Goal: Task Accomplishment & Management: Complete application form

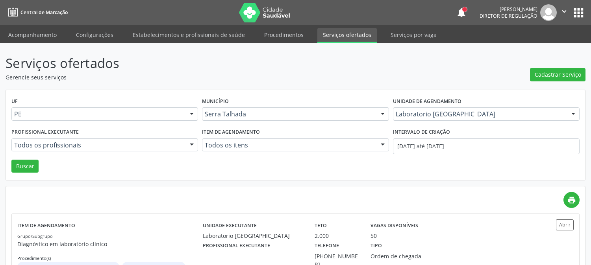
scroll to position [43, 0]
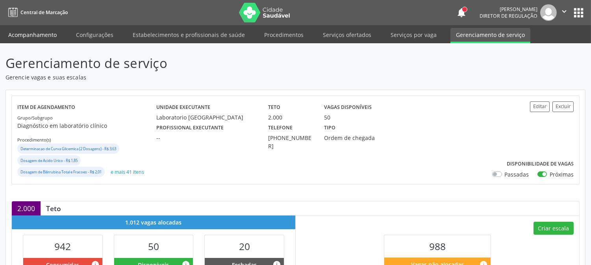
click at [48, 33] on link "Acompanhamento" at bounding box center [32, 35] width 59 height 14
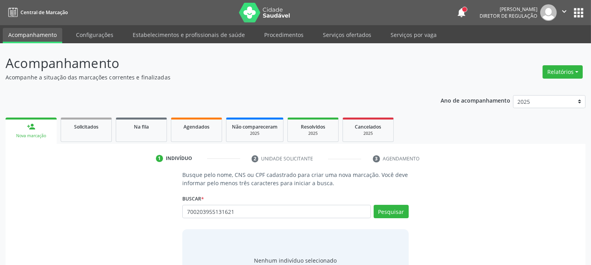
type input "700203955131621"
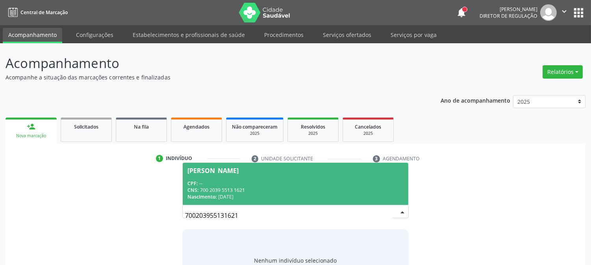
click at [236, 179] on span "Sebastiao Braz de Souza CPF: -- CNS: 700 2039 5513 1621 Nascimento: 16/01/1970" at bounding box center [295, 184] width 225 height 42
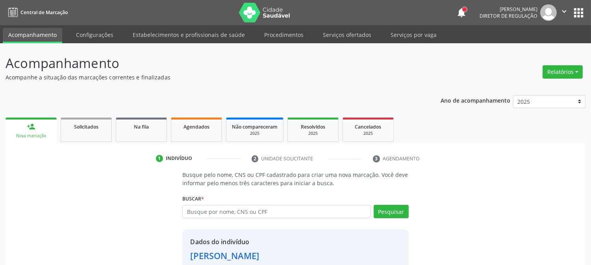
scroll to position [50, 0]
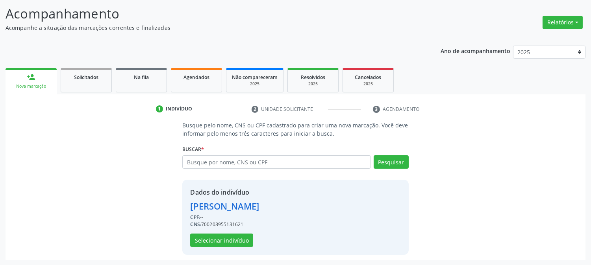
drag, startPoint x: 203, startPoint y: 223, endPoint x: 260, endPoint y: 234, distance: 58.6
click at [259, 234] on div "Dados do indivíduo Sebastiao Braz de Souza CPF: -- CNS: 700203955131621 Selecio…" at bounding box center [224, 217] width 69 height 59
copy div "700203955131621"
click at [235, 243] on button "Selecionar indivíduo" at bounding box center [221, 240] width 63 height 13
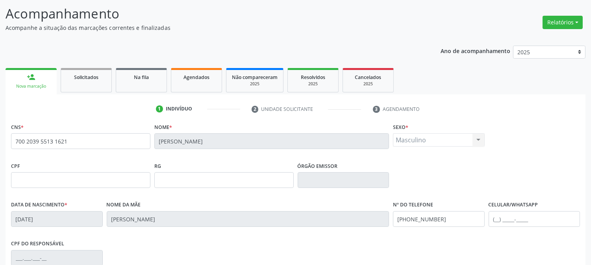
scroll to position [161, 0]
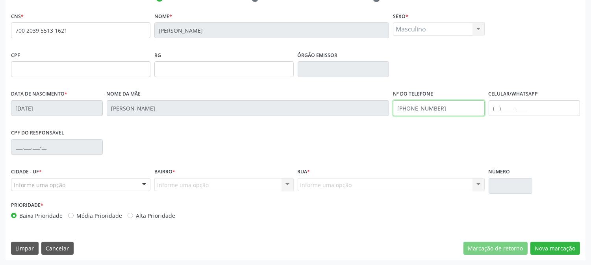
click at [379, 112] on div "Data de nascimento * 16/01/1970 Nome da mãe Maria Jose de Souza Nº do Telefone …" at bounding box center [295, 107] width 573 height 39
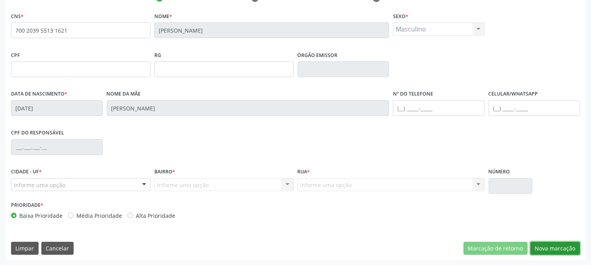
click at [545, 249] on button "Nova marcação" at bounding box center [556, 248] width 50 height 13
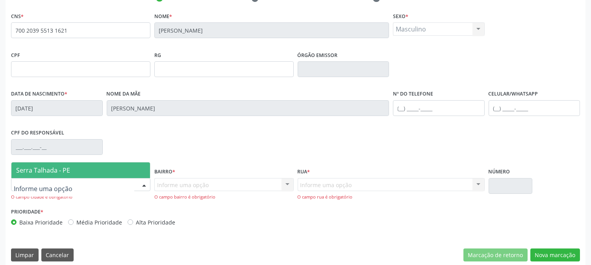
click at [50, 172] on span "Serra Talhada - PE" at bounding box center [43, 170] width 54 height 9
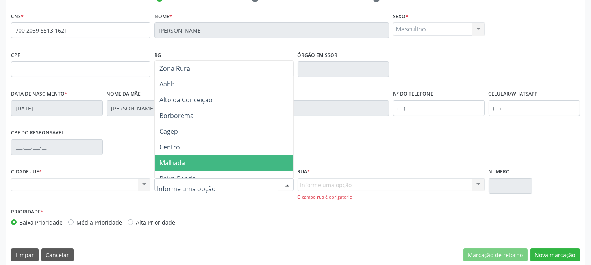
click at [186, 163] on span "Malhada" at bounding box center [224, 163] width 139 height 16
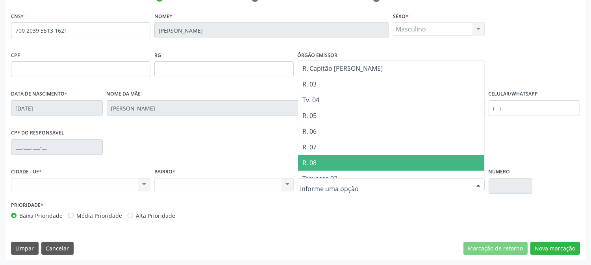
click at [339, 158] on span "R. 08" at bounding box center [391, 163] width 186 height 16
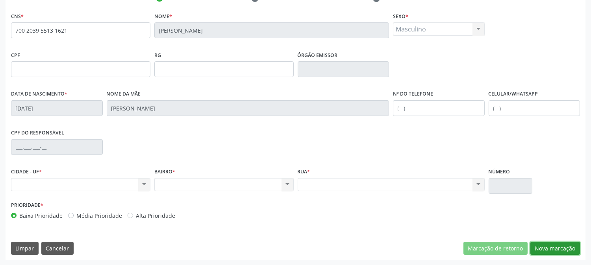
click at [551, 247] on button "Nova marcação" at bounding box center [556, 248] width 50 height 13
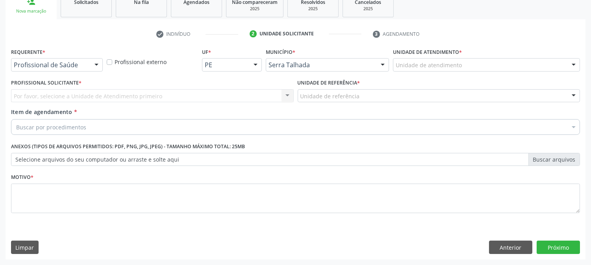
scroll to position [124, 0]
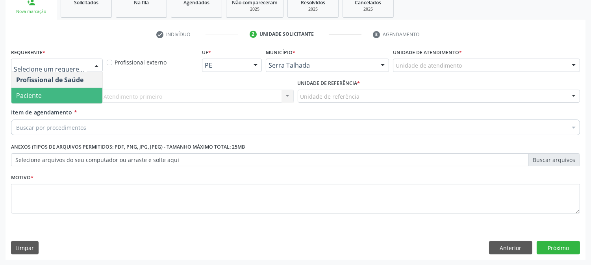
click at [79, 92] on span "Paciente" at bounding box center [56, 96] width 91 height 16
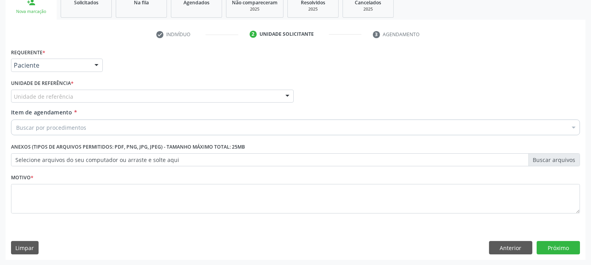
click at [100, 95] on div "Unidade de referência" at bounding box center [152, 96] width 283 height 13
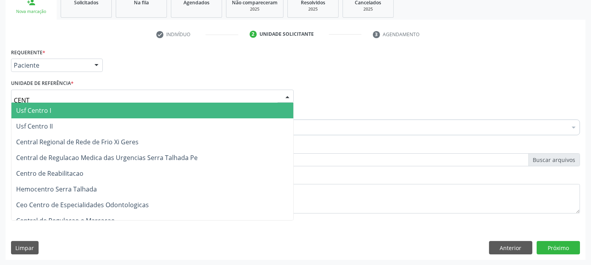
type input "CENTR"
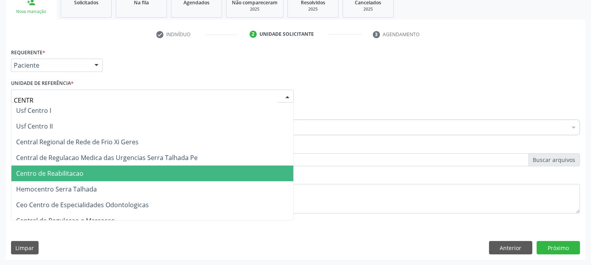
click at [92, 174] on span "Centro de Reabilitacao" at bounding box center [152, 174] width 282 height 16
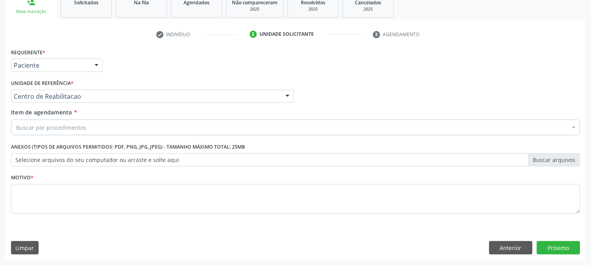
click at [87, 127] on div "Buscar por procedimentos" at bounding box center [295, 128] width 569 height 16
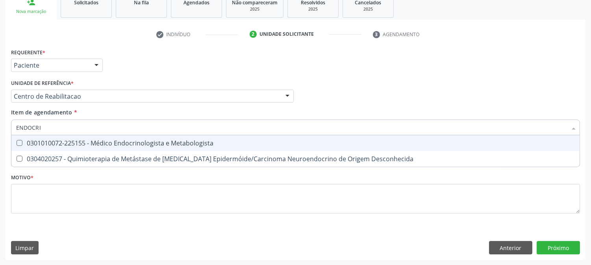
type input "ENDOCRIN"
click at [26, 139] on span "0301010072-225155 - Médico Endocrinologista e Metabologista" at bounding box center [295, 144] width 568 height 16
checkbox Metabologista "true"
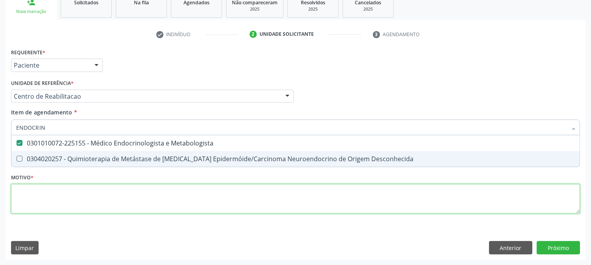
click at [44, 199] on div "Requerente * Paciente Profissional de Saúde Paciente Nenhum resultado encontrad…" at bounding box center [295, 135] width 569 height 178
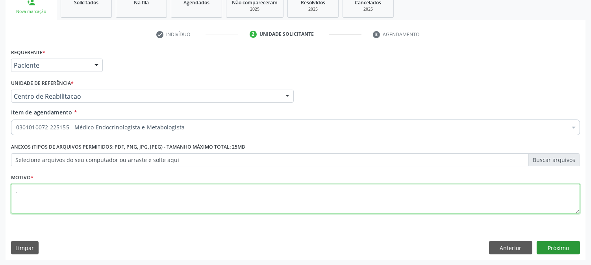
type textarea "."
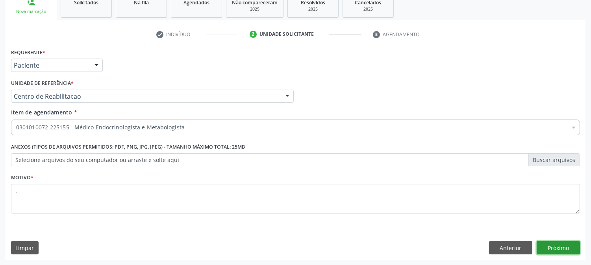
click at [541, 245] on button "Próximo" at bounding box center [558, 247] width 43 height 13
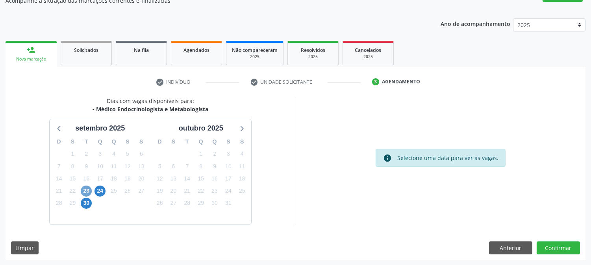
click at [89, 193] on span "23" at bounding box center [86, 191] width 11 height 11
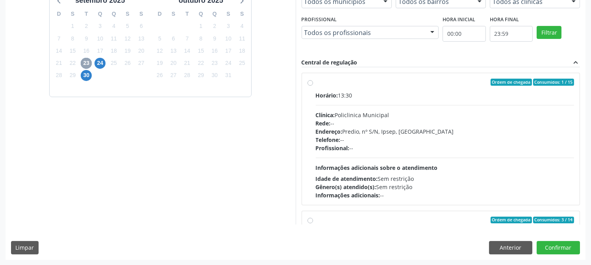
scroll to position [124, 0]
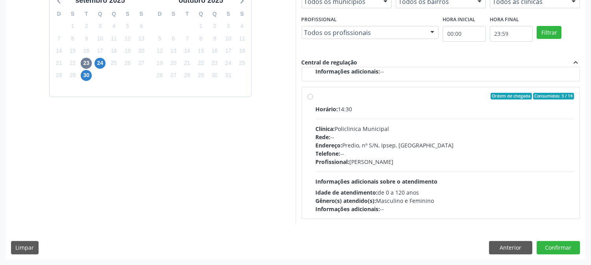
click at [104, 66] on div "24" at bounding box center [100, 63] width 11 height 12
click at [101, 63] on span "24" at bounding box center [100, 63] width 11 height 11
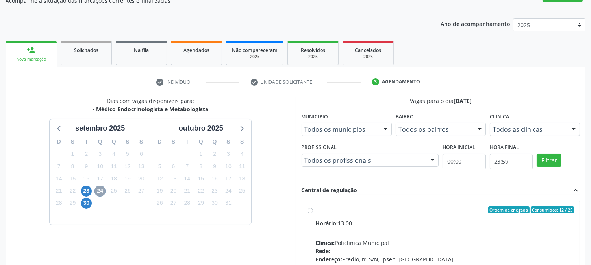
scroll to position [191, 0]
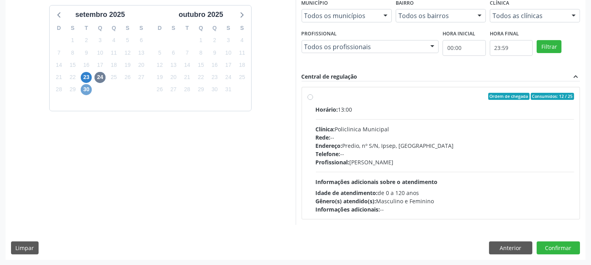
click at [87, 89] on span "30" at bounding box center [86, 89] width 11 height 11
click at [89, 76] on span "23" at bounding box center [86, 77] width 11 height 11
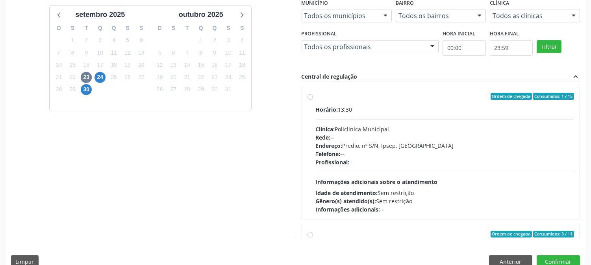
click at [410, 155] on div "Telefone: --" at bounding box center [445, 154] width 259 height 8
click at [313, 100] on input "Ordem de chegada Consumidos: 1 / 15 Horário: 13:30 Clínica: Policlinica Municip…" at bounding box center [311, 96] width 6 height 7
radio input "true"
click at [557, 258] on button "Confirmar" at bounding box center [558, 262] width 43 height 13
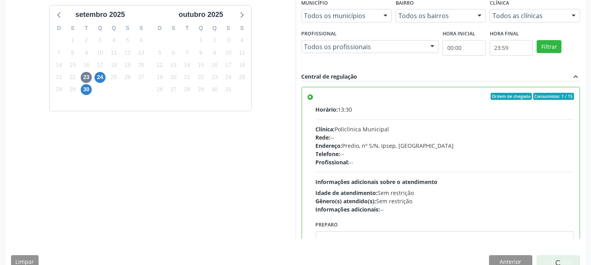
scroll to position [0, 0]
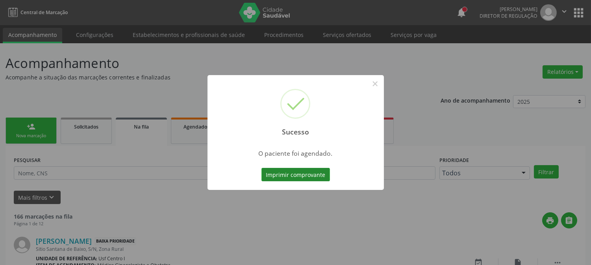
click at [288, 176] on button "Imprimir comprovante" at bounding box center [296, 174] width 69 height 13
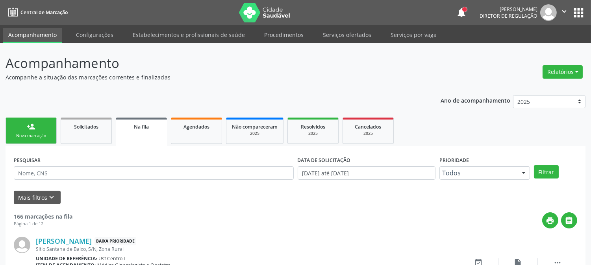
click at [51, 130] on link "person_add Nova marcação" at bounding box center [31, 131] width 51 height 26
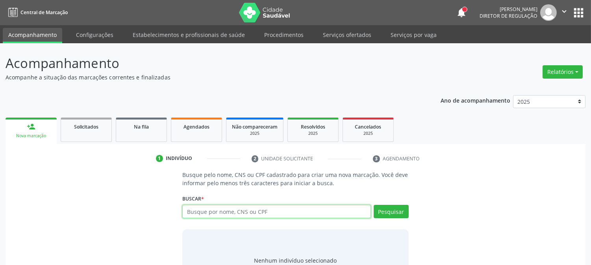
click at [190, 212] on input "text" at bounding box center [276, 211] width 188 height 13
paste input "700203955131621"
type input "700203955131621"
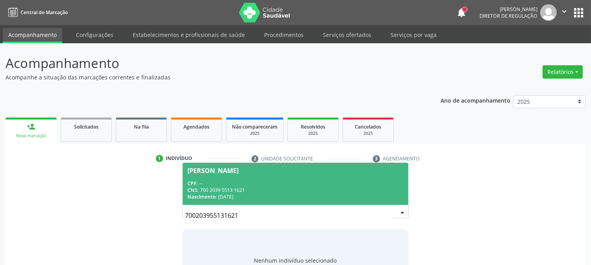
click at [214, 196] on span "Nascimento:" at bounding box center [201, 197] width 29 height 7
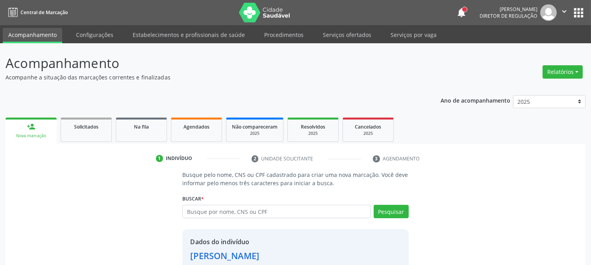
scroll to position [50, 0]
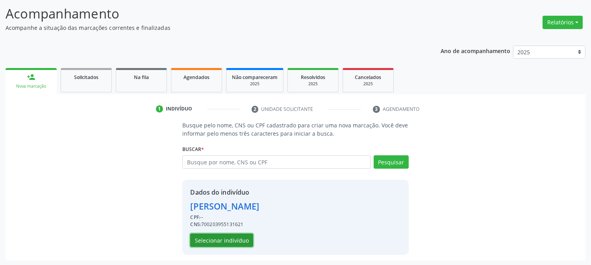
click at [211, 234] on button "Selecionar indivíduo" at bounding box center [221, 240] width 63 height 13
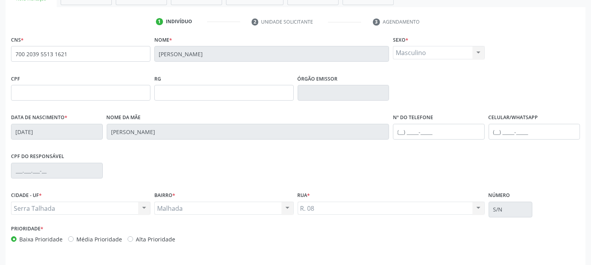
scroll to position [161, 0]
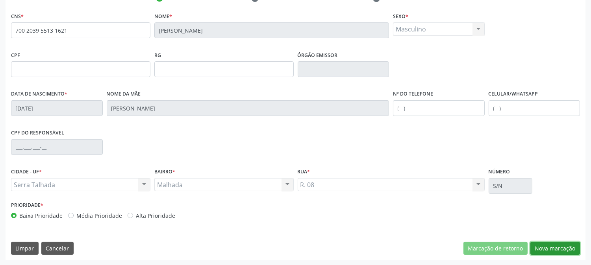
click at [546, 250] on button "Nova marcação" at bounding box center [556, 248] width 50 height 13
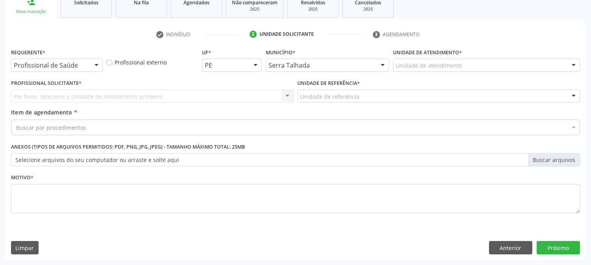
click at [89, 66] on div "Profissional de Saúde Profissional de Saúde Paciente Nenhum resultado encontrad…" at bounding box center [57, 65] width 92 height 13
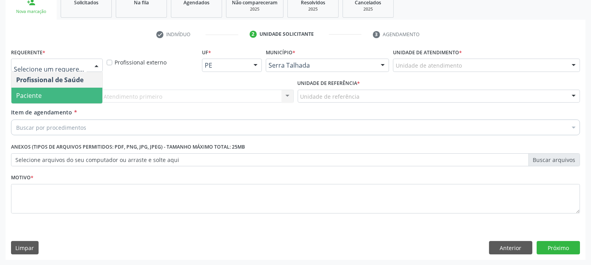
click at [79, 91] on span "Paciente" at bounding box center [56, 96] width 91 height 16
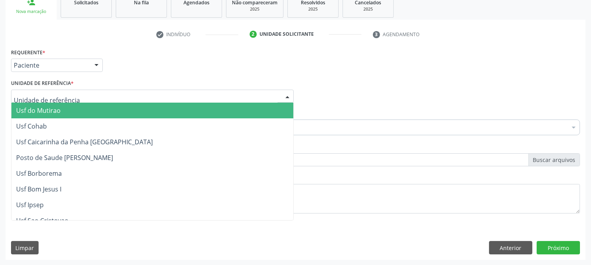
click at [91, 95] on div at bounding box center [152, 96] width 283 height 13
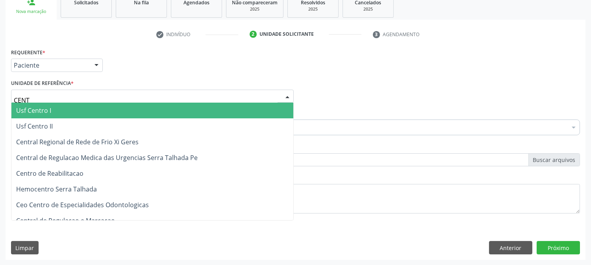
type input "CENTR"
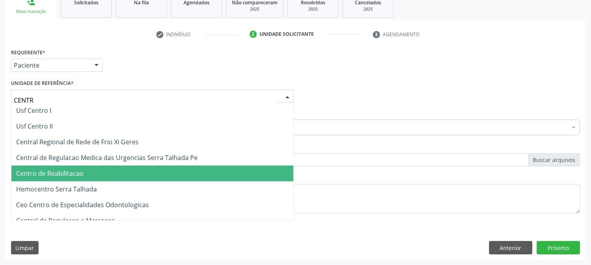
click at [93, 171] on span "Centro de Reabilitacao" at bounding box center [152, 174] width 282 height 16
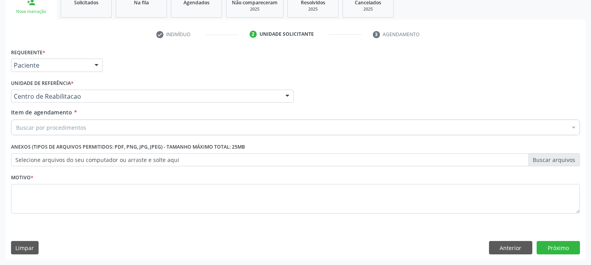
click at [87, 125] on div "Buscar por procedimentos" at bounding box center [295, 128] width 569 height 16
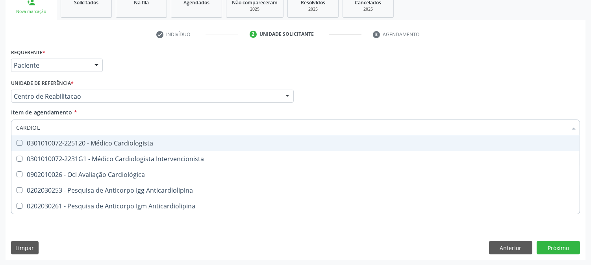
type input "CARDIOLO"
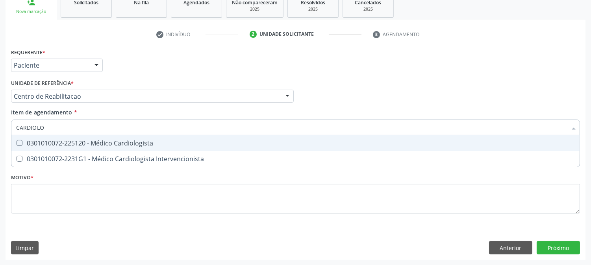
click at [97, 145] on div "0301010072-225120 - Médico Cardiologista" at bounding box center [295, 143] width 559 height 6
checkbox Cardiologista "true"
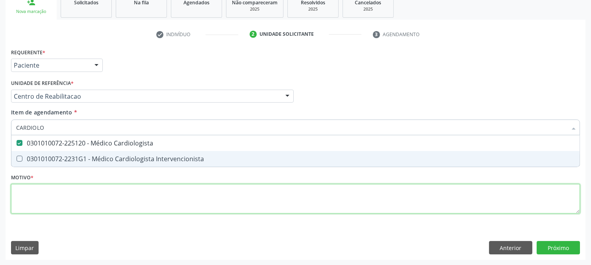
click at [78, 199] on div "Requerente * Paciente Profissional de Saúde Paciente Nenhum resultado encontrad…" at bounding box center [295, 135] width 569 height 178
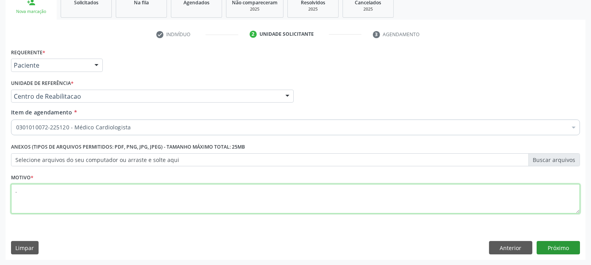
type textarea "."
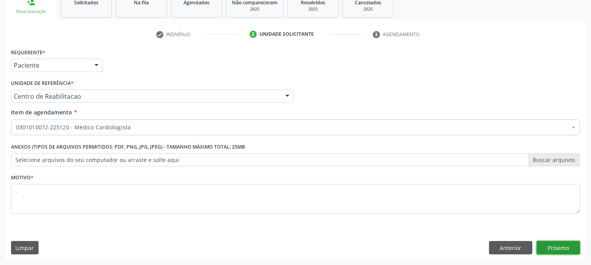
click at [570, 248] on button "Próximo" at bounding box center [558, 247] width 43 height 13
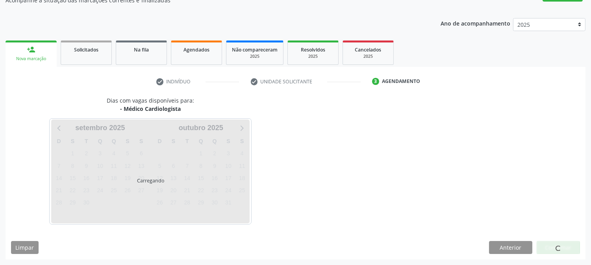
scroll to position [77, 0]
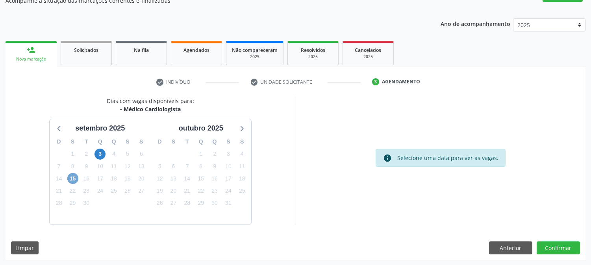
click at [71, 174] on span "15" at bounding box center [72, 178] width 11 height 11
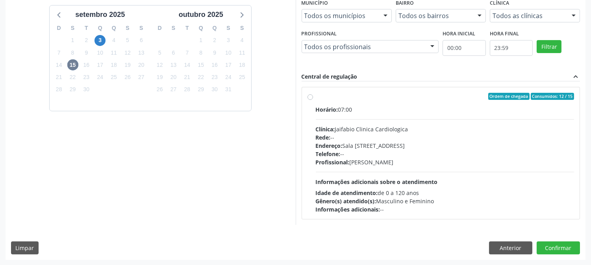
click at [345, 160] on span "Profissional:" at bounding box center [333, 162] width 34 height 7
click at [313, 100] on input "Ordem de chegada Consumidos: 12 / 15 Horário: 07:00 Clínica: Jaifabio Clinica C…" at bounding box center [311, 96] width 6 height 7
radio input "true"
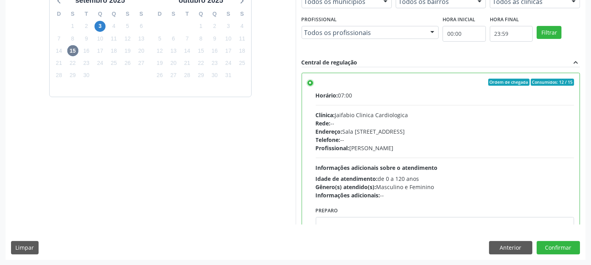
scroll to position [39, 0]
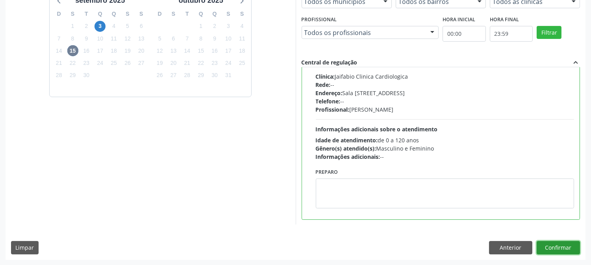
click at [564, 245] on button "Confirmar" at bounding box center [558, 247] width 43 height 13
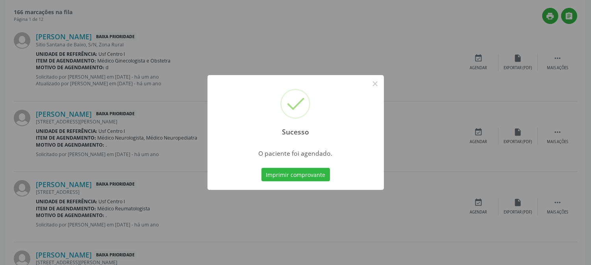
scroll to position [0, 0]
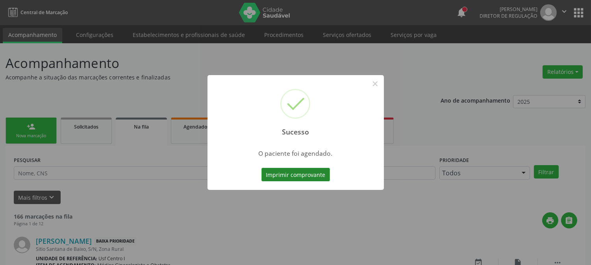
click at [283, 178] on button "Imprimir comprovante" at bounding box center [296, 174] width 69 height 13
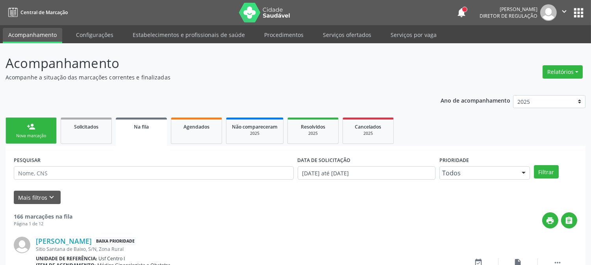
click at [32, 131] on link "person_add Nova marcação" at bounding box center [31, 131] width 51 height 26
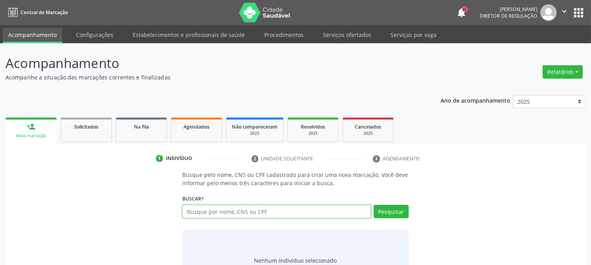
click at [192, 211] on input "text" at bounding box center [276, 211] width 188 height 13
type input "MARIA DE FATIMA GOMES LA"
drag, startPoint x: 274, startPoint y: 210, endPoint x: 160, endPoint y: 218, distance: 114.1
click at [161, 218] on div "Busque pelo nome, CNS ou CPF cadastrado para criar uma nova marcação. Você deve…" at bounding box center [295, 231] width 569 height 121
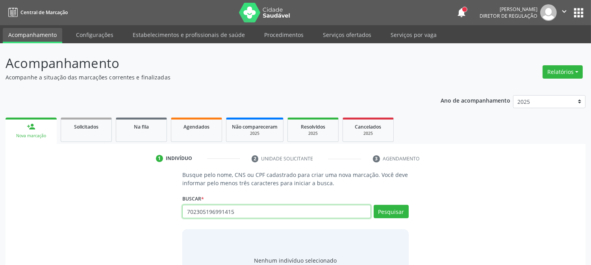
type input "702305196991415"
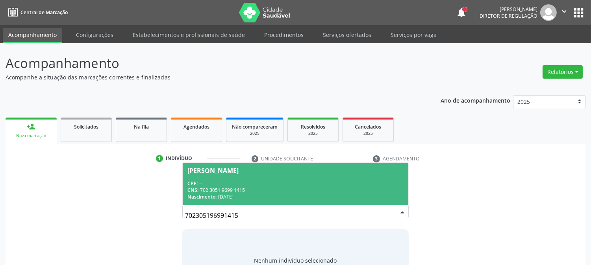
click at [227, 184] on div "CPF: --" at bounding box center [295, 183] width 216 height 7
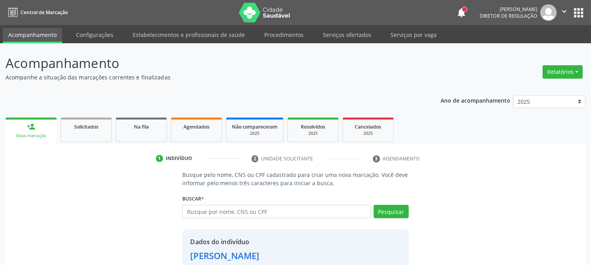
scroll to position [50, 0]
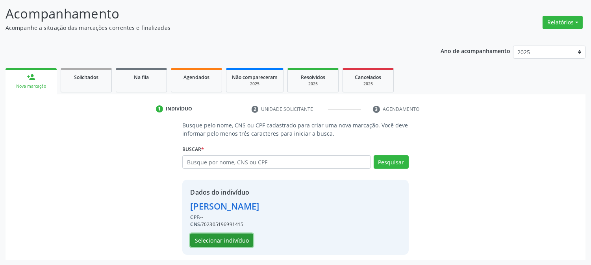
click at [233, 243] on button "Selecionar indivíduo" at bounding box center [221, 240] width 63 height 13
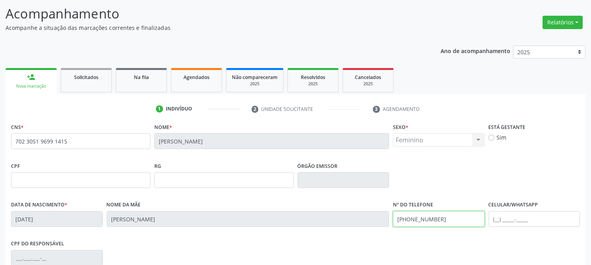
click at [367, 219] on div "Data de nascimento * 24/06/1996 Nome da mãe Damiana Maria Gomes dos Santos Nº d…" at bounding box center [295, 218] width 573 height 39
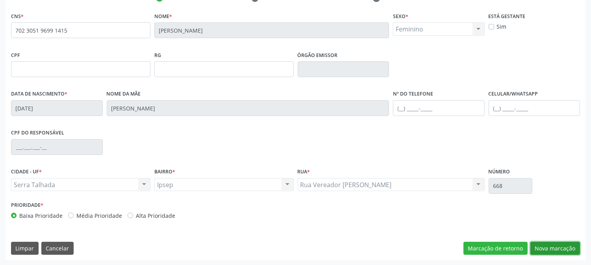
click at [557, 245] on button "Nova marcação" at bounding box center [556, 248] width 50 height 13
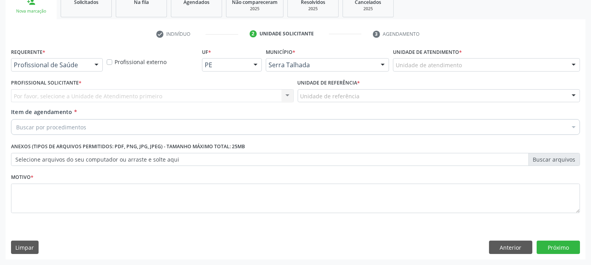
scroll to position [124, 0]
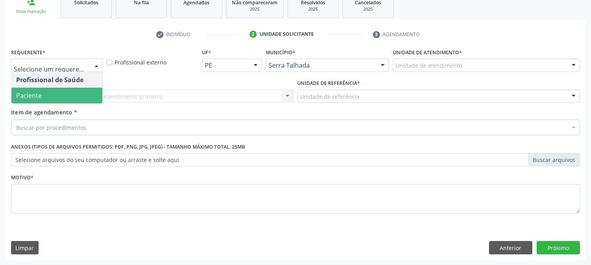
click at [69, 89] on span "Paciente" at bounding box center [56, 96] width 91 height 16
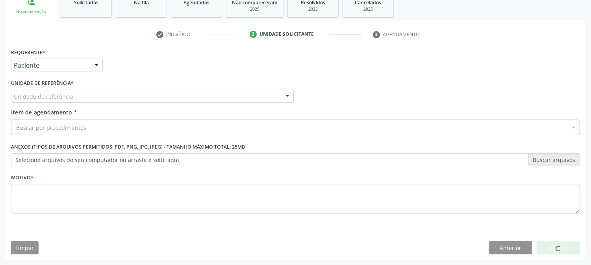
click at [69, 91] on div "Unidade de referência" at bounding box center [152, 96] width 283 height 13
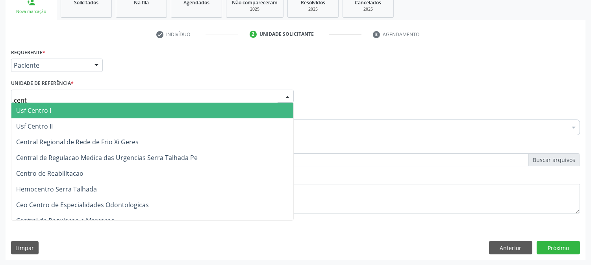
type input "centr"
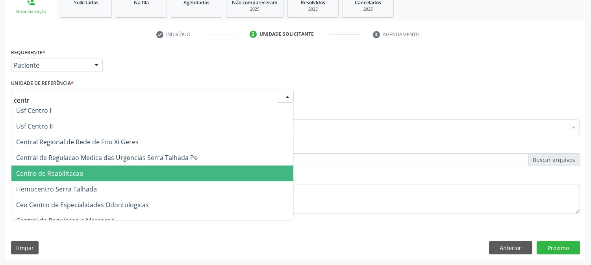
click at [80, 169] on span "Centro de Reabilitacao" at bounding box center [49, 173] width 67 height 9
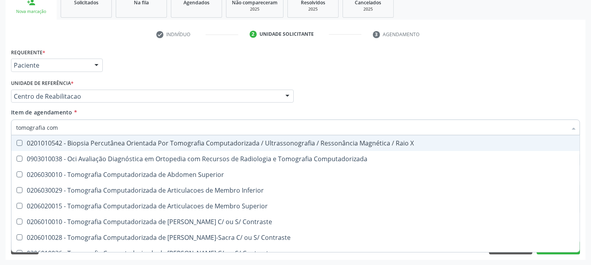
type input "tomografia comp"
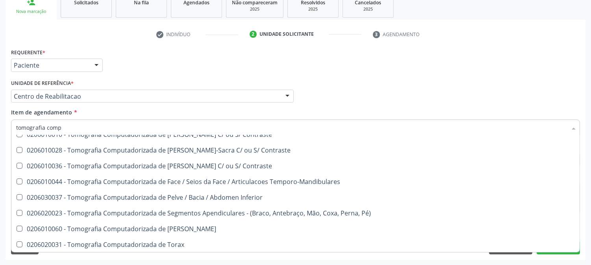
scroll to position [119, 0]
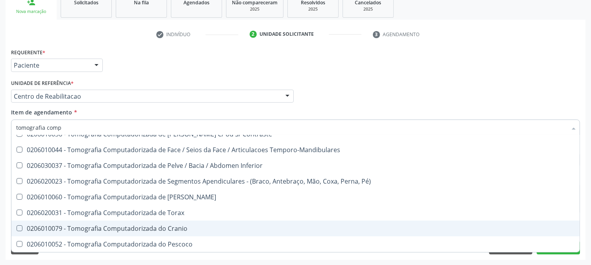
click at [186, 226] on div "0206010079 - Tomografia Computadorizada do Cranio" at bounding box center [295, 229] width 559 height 6
checkbox Cranio "true"
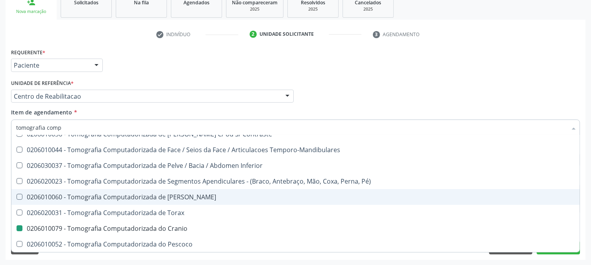
click at [0, 176] on div "Acompanhamento Acompanhe a situação das marcações correntes e finalizadas Relat…" at bounding box center [295, 92] width 591 height 347
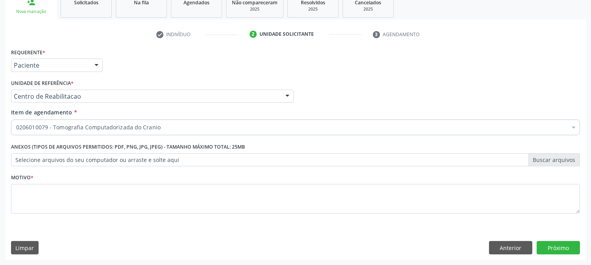
checkbox Cranio "true"
checkbox Dente\) "false"
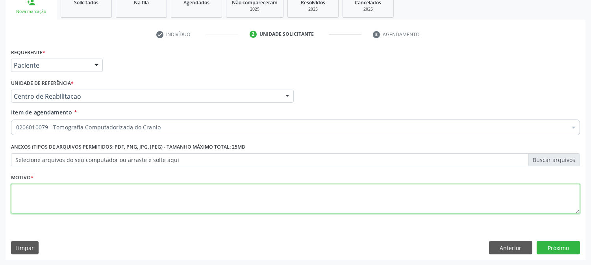
click at [110, 187] on textarea at bounding box center [295, 199] width 569 height 30
type textarea "."
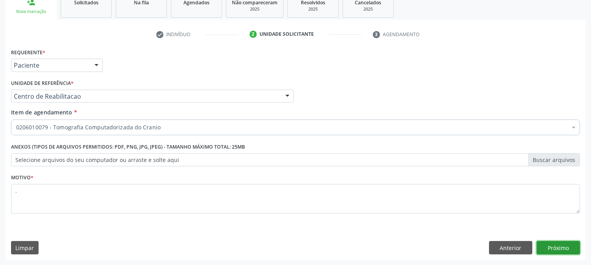
click at [549, 251] on button "Próximo" at bounding box center [558, 247] width 43 height 13
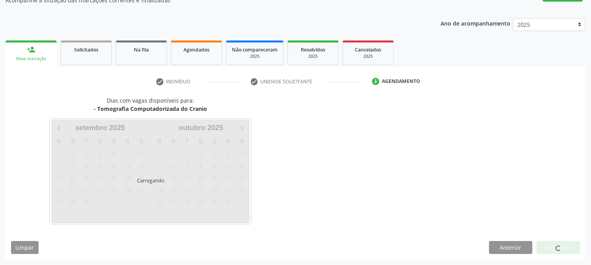
scroll to position [77, 0]
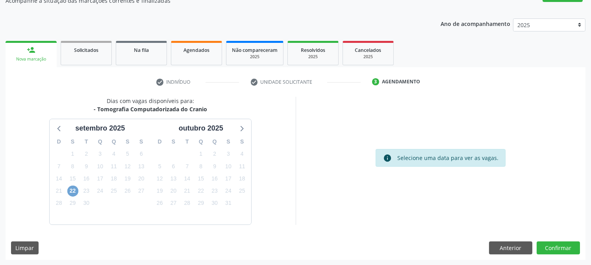
click at [78, 191] on span "22" at bounding box center [72, 191] width 11 height 11
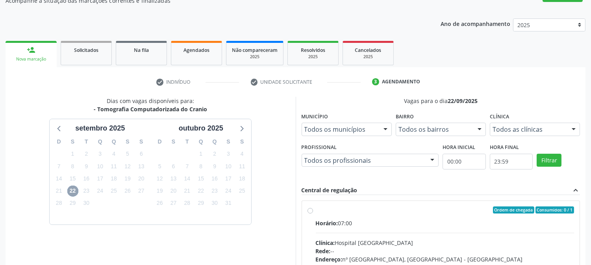
scroll to position [191, 0]
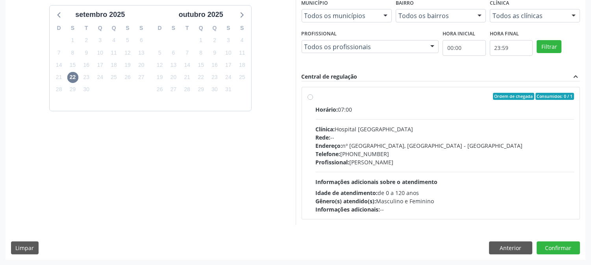
click at [384, 171] on div "Horário: 07:00 Clínica: Hospital Santa Marta Rede: -- Endereço: nº 980, Centro,…" at bounding box center [445, 160] width 259 height 108
click at [313, 100] on input "Ordem de chegada Consumidos: 0 / 1 Horário: 07:00 Clínica: Hospital Santa Marta…" at bounding box center [311, 96] width 6 height 7
radio input "true"
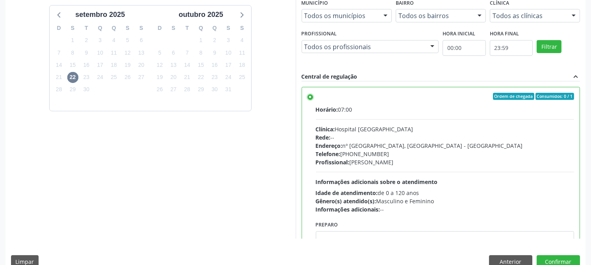
scroll to position [39, 0]
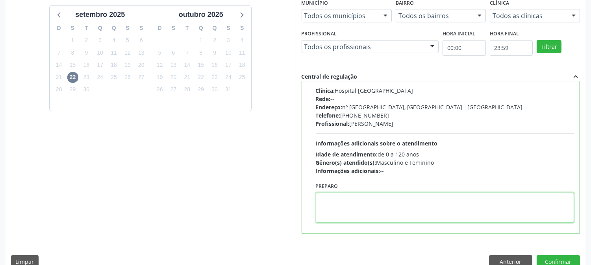
click at [385, 196] on textarea at bounding box center [445, 208] width 259 height 30
type textarea "com contraste"
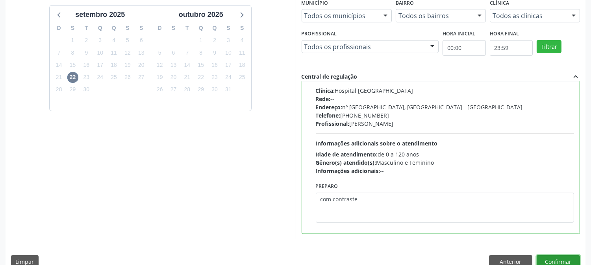
click at [570, 260] on button "Confirmar" at bounding box center [558, 262] width 43 height 13
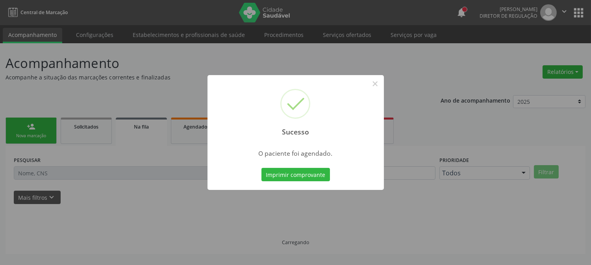
scroll to position [0, 0]
click at [311, 174] on button "Imprimir comprovante" at bounding box center [296, 174] width 69 height 13
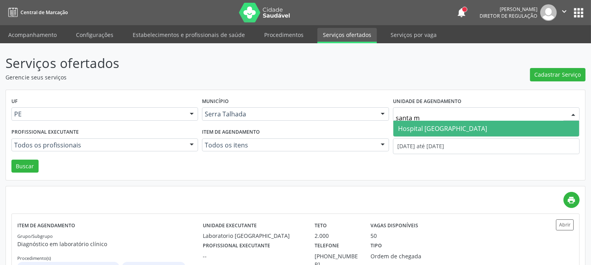
type input "santa ma"
click at [454, 127] on span "Hospital [GEOGRAPHIC_DATA]" at bounding box center [442, 128] width 89 height 9
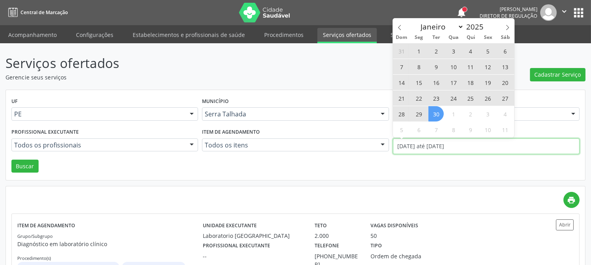
drag, startPoint x: 408, startPoint y: 147, endPoint x: 408, endPoint y: 139, distance: 7.9
click at [408, 147] on input "14/07/2025 até 30/09/2025" at bounding box center [486, 147] width 187 height 16
click at [398, 31] on span at bounding box center [399, 25] width 13 height 13
select select "7"
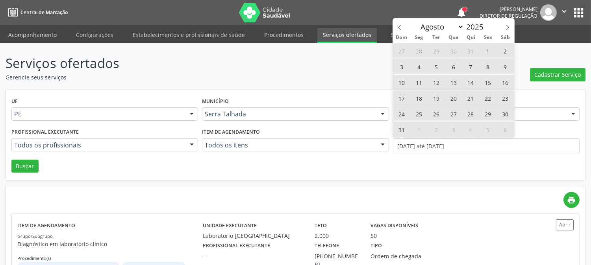
click at [415, 65] on span "4" at bounding box center [418, 66] width 15 height 15
type input "04/08/2025"
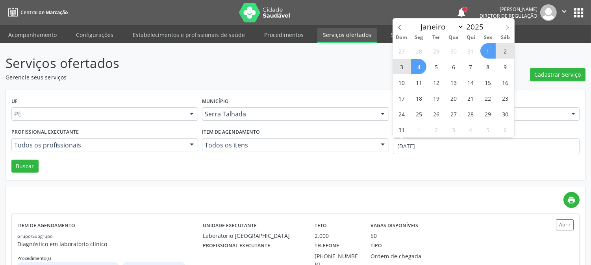
click at [506, 30] on icon at bounding box center [508, 28] width 6 height 6
select select "8"
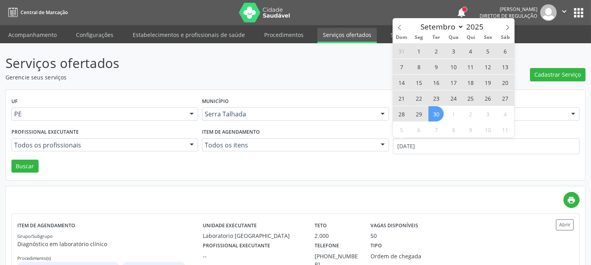
click at [439, 112] on span "30" at bounding box center [436, 113] width 15 height 15
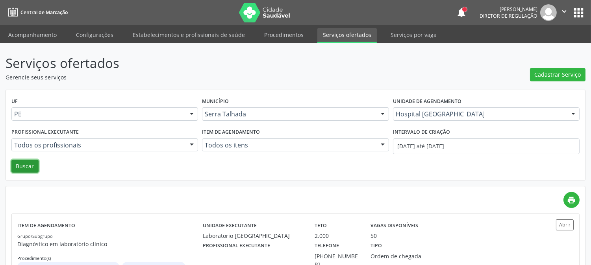
click at [35, 160] on button "Buscar" at bounding box center [24, 166] width 27 height 13
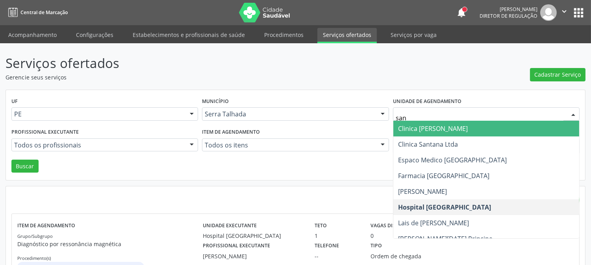
type input "sant"
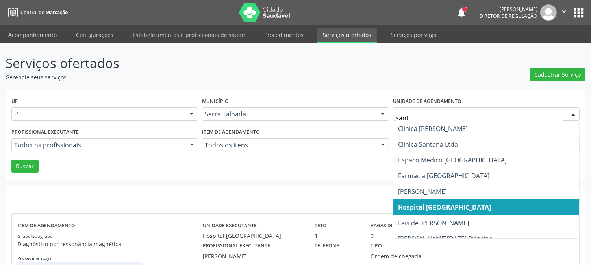
click at [418, 210] on span "Hospital [GEOGRAPHIC_DATA]" at bounding box center [444, 207] width 93 height 9
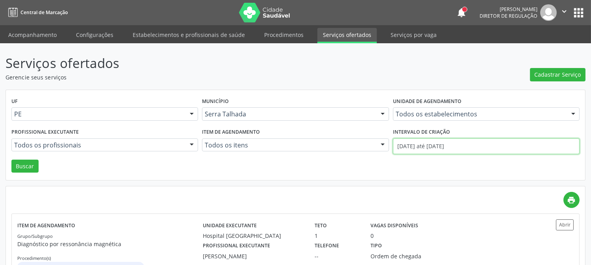
click at [419, 139] on input "04/08/2025 até 30/09/2025" at bounding box center [486, 147] width 187 height 16
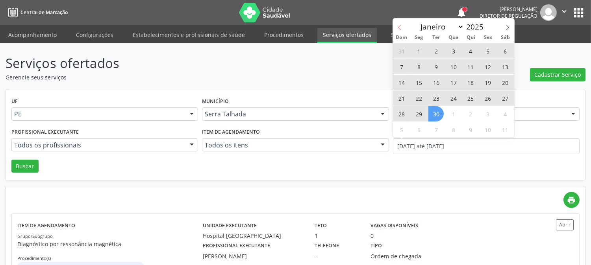
click at [399, 29] on icon at bounding box center [400, 28] width 6 height 6
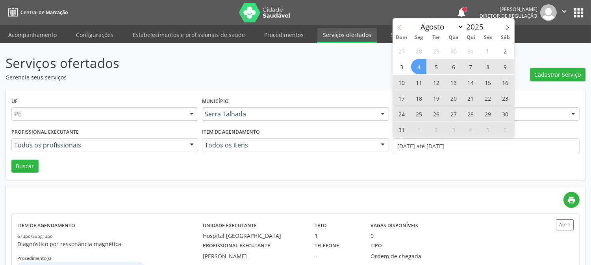
click at [399, 29] on icon at bounding box center [400, 28] width 6 height 6
select select "6"
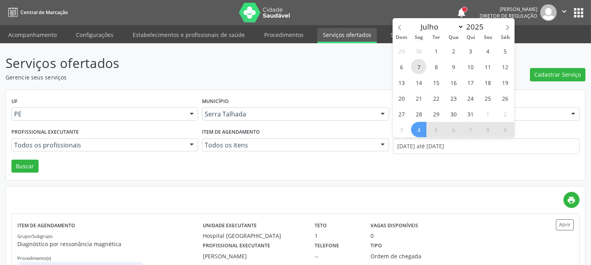
click at [422, 69] on span "7" at bounding box center [418, 66] width 15 height 15
type input "07/07/2025"
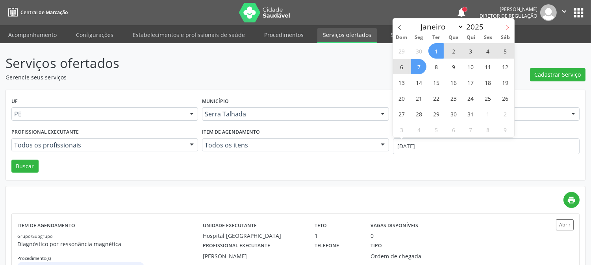
click at [507, 29] on icon at bounding box center [508, 28] width 6 height 6
select select "8"
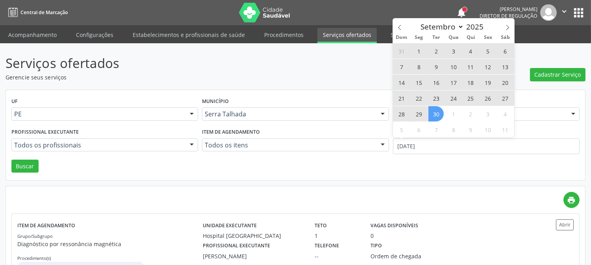
click at [436, 120] on span "30" at bounding box center [436, 113] width 15 height 15
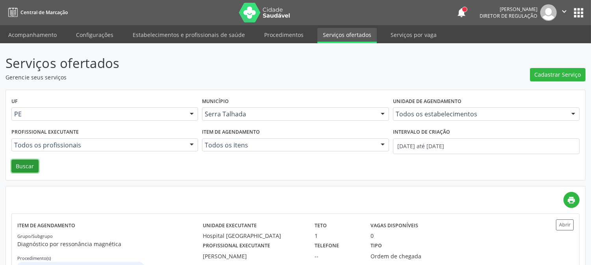
click at [19, 160] on button "Buscar" at bounding box center [24, 166] width 27 height 13
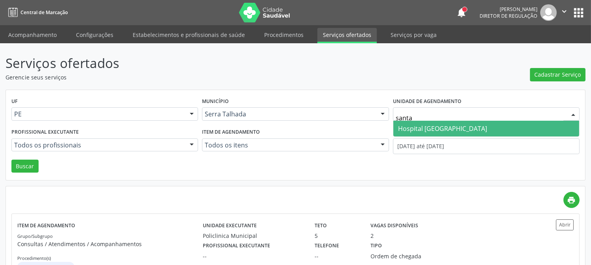
type input "santa m"
click at [420, 135] on span "Hospital [GEOGRAPHIC_DATA]" at bounding box center [487, 129] width 186 height 16
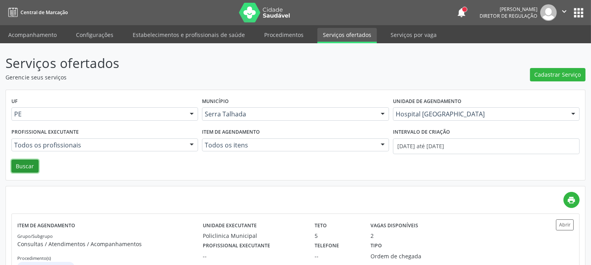
click at [17, 166] on button "Buscar" at bounding box center [24, 166] width 27 height 13
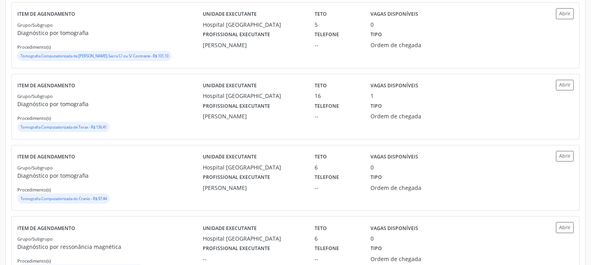
scroll to position [613, 0]
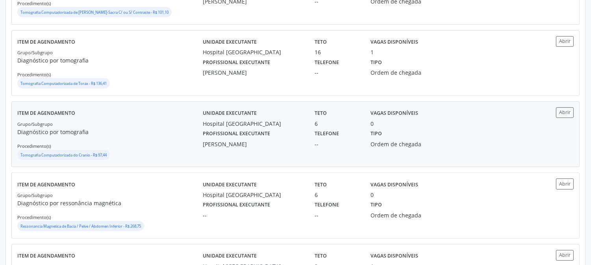
click at [174, 141] on div "Grupo/Subgrupo Diagnóstico por tomografia Procedimento(s) Tomografia Computador…" at bounding box center [110, 141] width 186 height 42
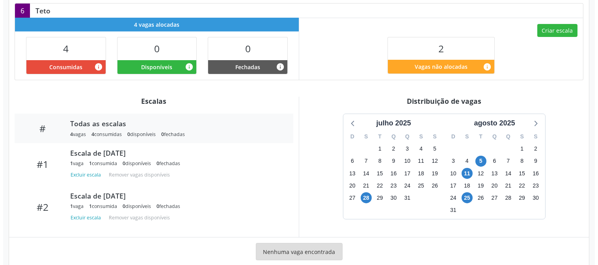
scroll to position [175, 0]
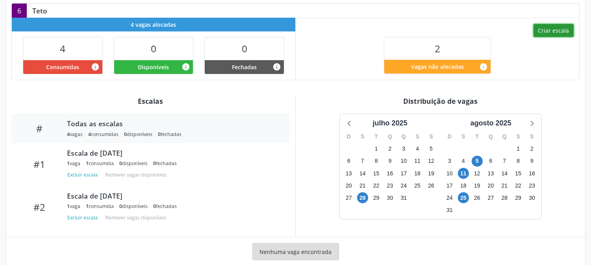
click at [555, 35] on button "Criar escala" at bounding box center [554, 30] width 40 height 13
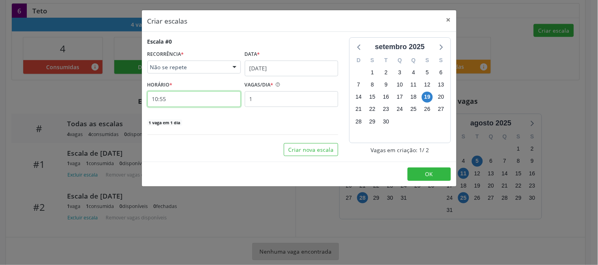
click at [197, 98] on input "10:55" at bounding box center [193, 99] width 93 height 16
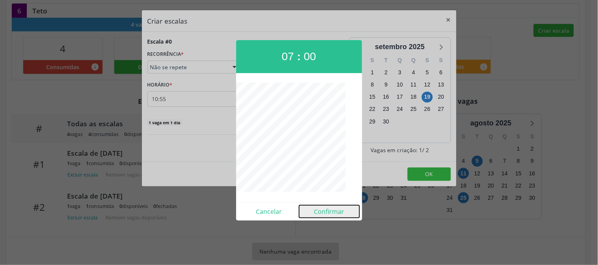
click at [332, 214] on button "Confirmar" at bounding box center [329, 212] width 60 height 13
type input "07:00"
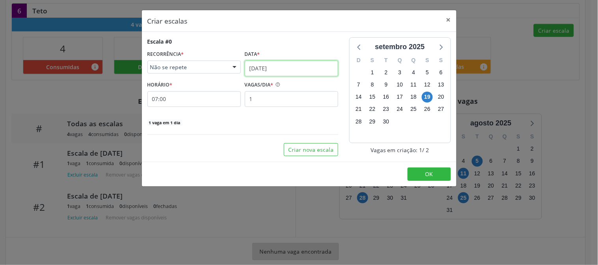
click at [296, 68] on input "19/09/2025" at bounding box center [291, 69] width 93 height 16
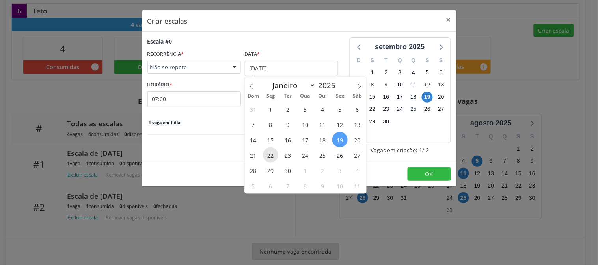
click at [270, 158] on span "22" at bounding box center [270, 155] width 15 height 15
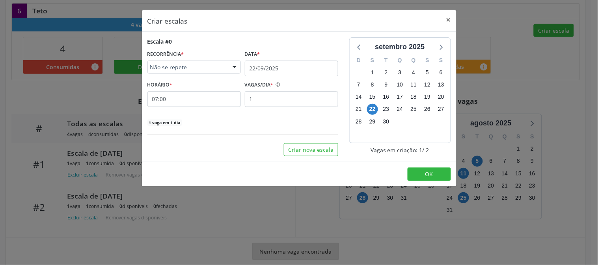
drag, startPoint x: 414, startPoint y: 166, endPoint x: 416, endPoint y: 172, distance: 6.7
click at [414, 166] on footer "OK" at bounding box center [299, 174] width 314 height 25
click at [416, 172] on button "OK" at bounding box center [428, 174] width 43 height 13
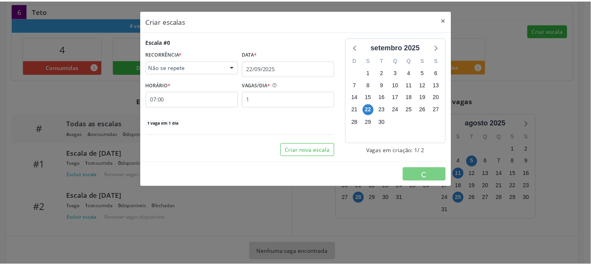
scroll to position [0, 0]
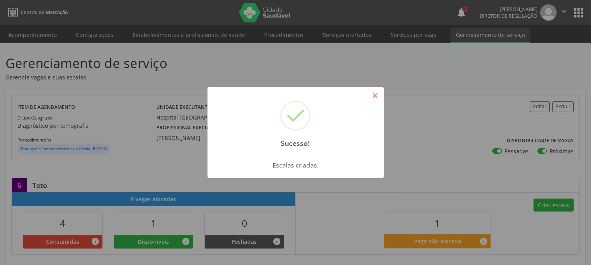
click at [369, 95] on button "×" at bounding box center [375, 95] width 13 height 13
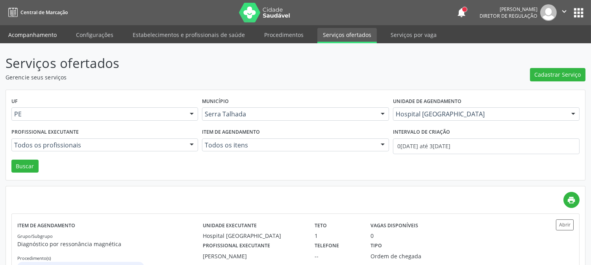
click at [40, 35] on link "Acompanhamento" at bounding box center [32, 35] width 59 height 14
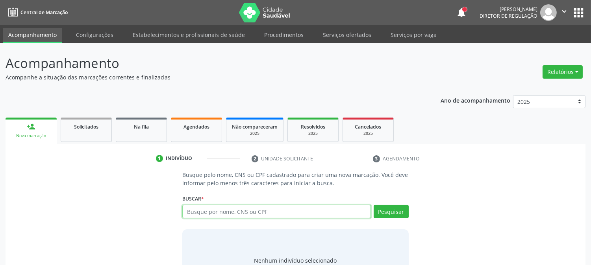
click at [266, 213] on input "text" at bounding box center [276, 211] width 188 height 13
paste input "898003413707991"
type input "898003413707991"
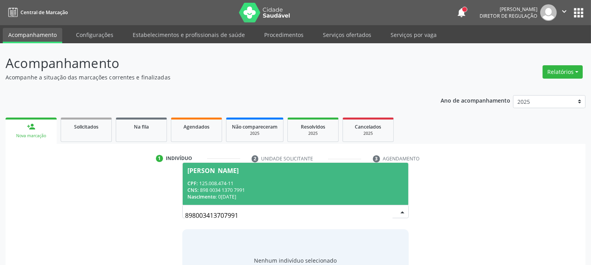
click at [300, 182] on div "CPF: 125.008.474-11" at bounding box center [295, 183] width 216 height 7
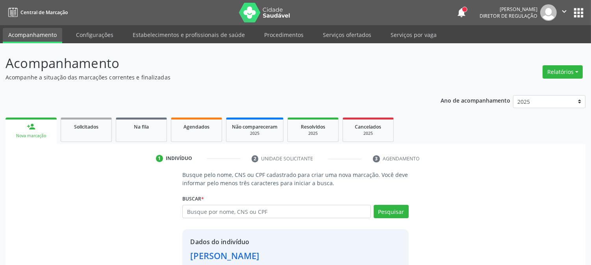
scroll to position [50, 0]
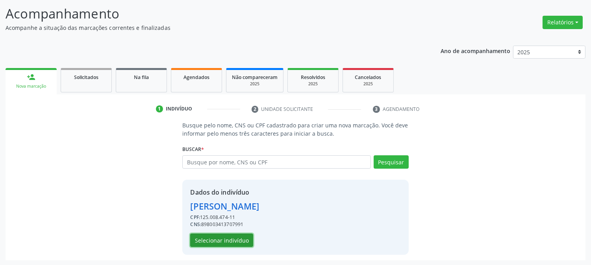
click at [241, 239] on button "Selecionar indivíduo" at bounding box center [221, 240] width 63 height 13
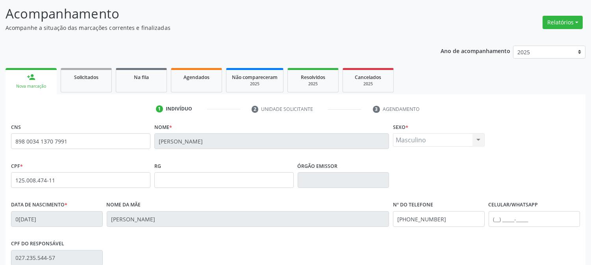
scroll to position [161, 0]
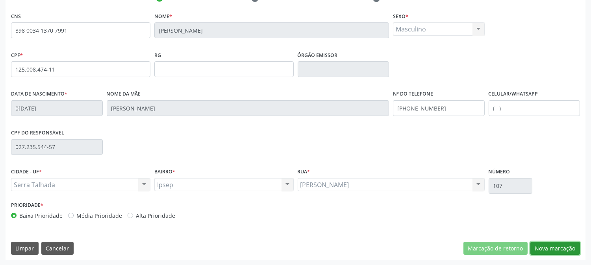
click at [546, 243] on button "Nova marcação" at bounding box center [556, 248] width 50 height 13
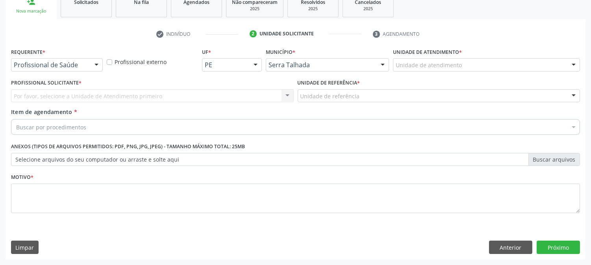
scroll to position [124, 0]
click at [85, 69] on div "Profissional de Saúde" at bounding box center [57, 65] width 92 height 13
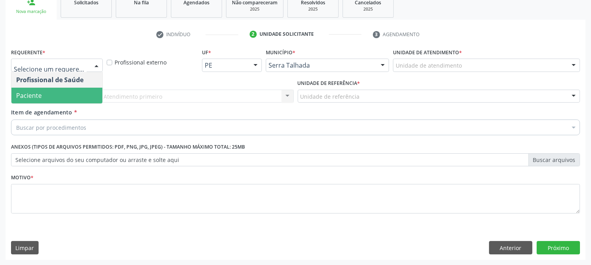
click at [78, 100] on span "Paciente" at bounding box center [56, 96] width 91 height 16
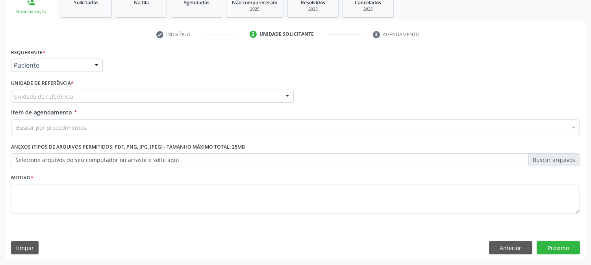
click at [79, 97] on div "Unidade de referência" at bounding box center [152, 96] width 283 height 13
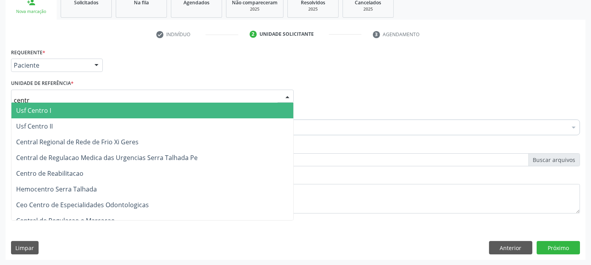
type input "centro"
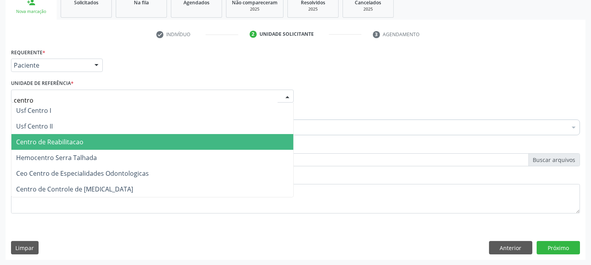
click at [79, 144] on span "Centro de Reabilitacao" at bounding box center [49, 142] width 67 height 9
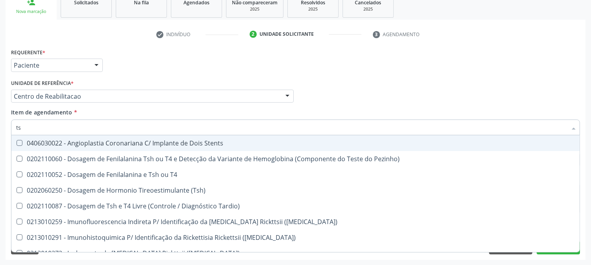
type input "tsh"
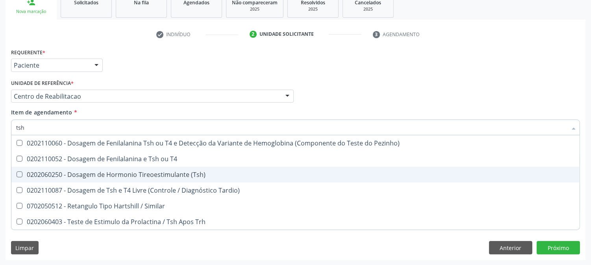
click at [81, 173] on div "0202060250 - Dosagem de Hormonio Tireoestimulante (Tsh)" at bounding box center [295, 175] width 559 height 6
checkbox \(Tsh\) "true"
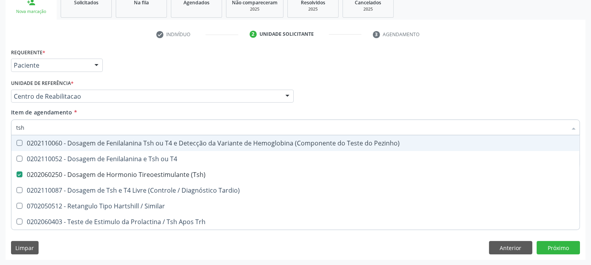
drag, startPoint x: 42, startPoint y: 130, endPoint x: 3, endPoint y: 134, distance: 39.2
click at [3, 134] on div "Acompanhamento Acompanhe a situação das marcações correntes e finalizadas Relat…" at bounding box center [295, 92] width 591 height 347
type input "t4"
checkbox \(Tsh\) "false"
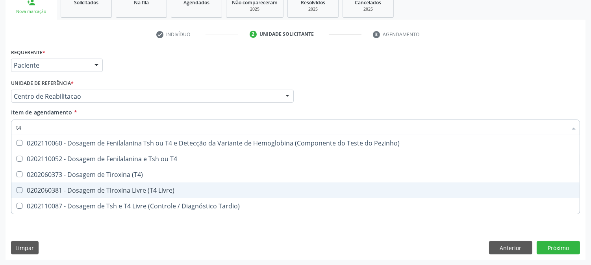
click at [80, 190] on div "0202060381 - Dosagem de Tiroxina Livre (T4 Livre)" at bounding box center [295, 190] width 559 height 6
checkbox Livre\) "true"
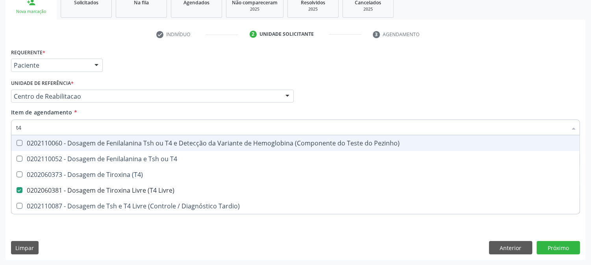
drag, startPoint x: 30, startPoint y: 127, endPoint x: 0, endPoint y: 124, distance: 30.4
click at [0, 124] on div "Acompanhamento Acompanhe a situação das marcações correntes e finalizadas Relat…" at bounding box center [295, 92] width 591 height 347
type input "hemogr"
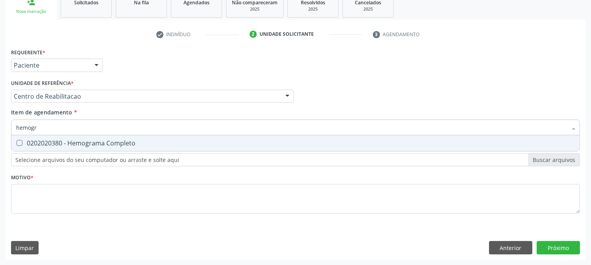
click at [26, 147] on span "0202020380 - Hemograma Completo" at bounding box center [295, 144] width 568 height 16
checkbox Completo "true"
drag, startPoint x: 39, startPoint y: 129, endPoint x: 12, endPoint y: 132, distance: 27.7
click at [12, 132] on div "hemogr" at bounding box center [295, 128] width 569 height 16
type input "g"
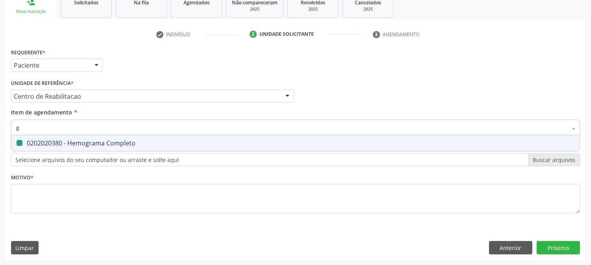
checkbox Completo "false"
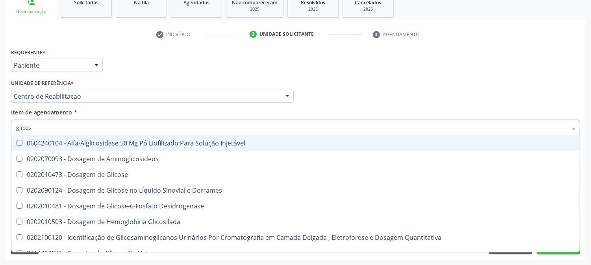
type input "glicose"
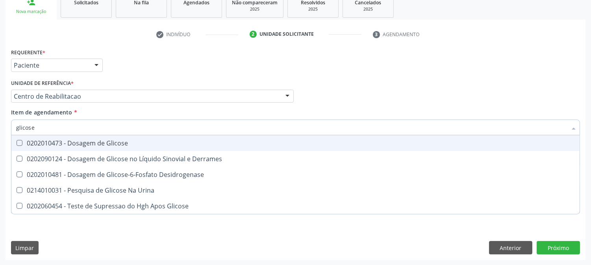
click at [43, 141] on div "0202010473 - Dosagem de Glicose" at bounding box center [295, 143] width 559 height 6
checkbox Glicose "true"
drag, startPoint x: 37, startPoint y: 130, endPoint x: 6, endPoint y: 127, distance: 30.9
click at [6, 127] on div "Requerente * Paciente Profissional de Saúde Paciente Nenhum resultado encontrad…" at bounding box center [296, 153] width 580 height 214
type input "h"
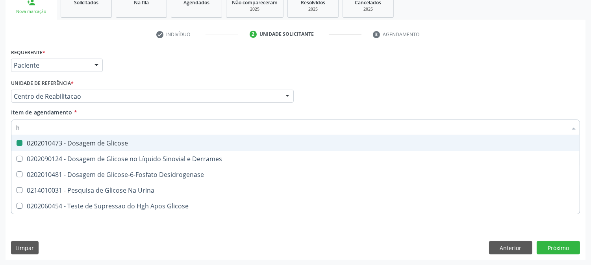
checkbox Glicose "false"
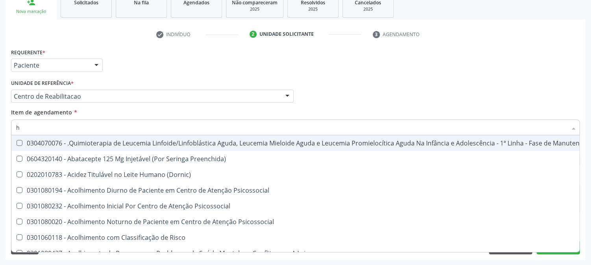
type input "he"
checkbox Removível "true"
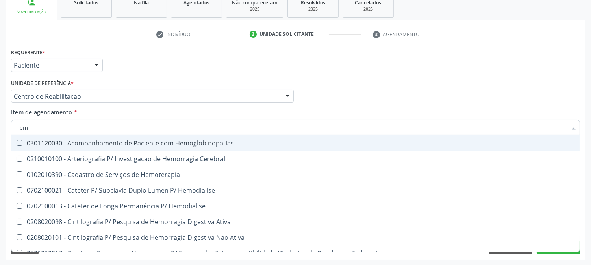
type input "hemo"
checkbox Completo "true"
checkbox Elástica "false"
type input "hemogl"
checkbox Carboxi-Hemoglobina "false"
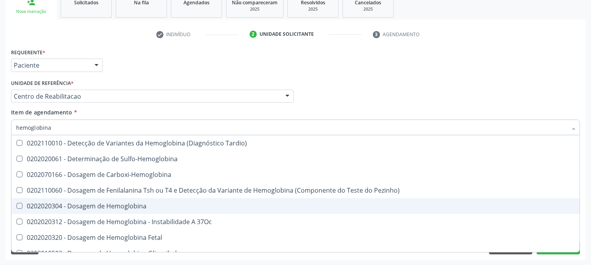
type input "hemoglobina g"
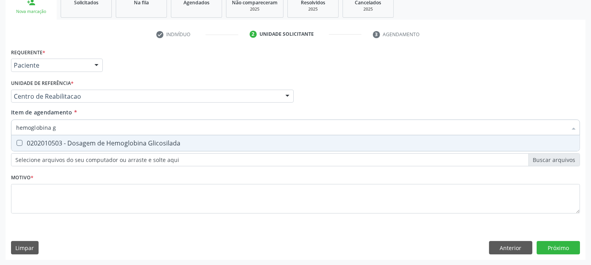
click at [71, 140] on div "0202010503 - Dosagem de Hemoglobina Glicosilada" at bounding box center [295, 143] width 559 height 6
checkbox Glicosilada "true"
drag, startPoint x: 50, startPoint y: 126, endPoint x: 12, endPoint y: 123, distance: 38.3
click at [12, 123] on div "hemoglobina g" at bounding box center [295, 128] width 569 height 16
checkbox Glicosilada "false"
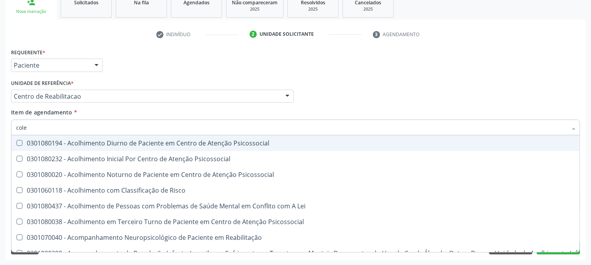
type input "coles"
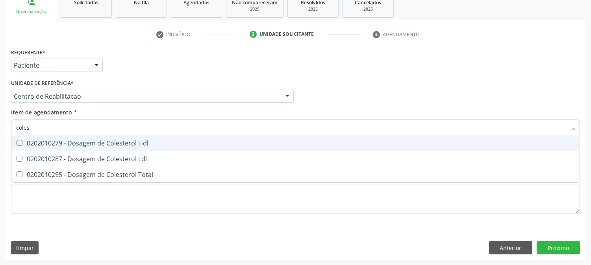
click at [30, 142] on div "0202010279 - Dosagem de Colesterol Hdl" at bounding box center [295, 143] width 559 height 6
checkbox Hdl "true"
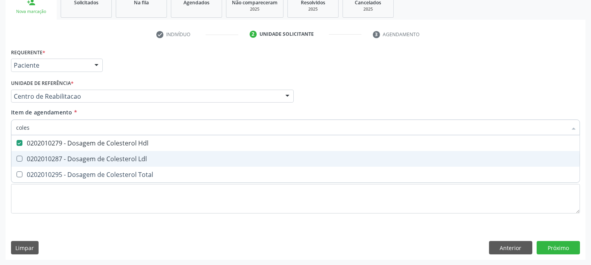
click at [32, 156] on div "0202010287 - Dosagem de Colesterol Ldl" at bounding box center [295, 159] width 559 height 6
checkbox Ldl "true"
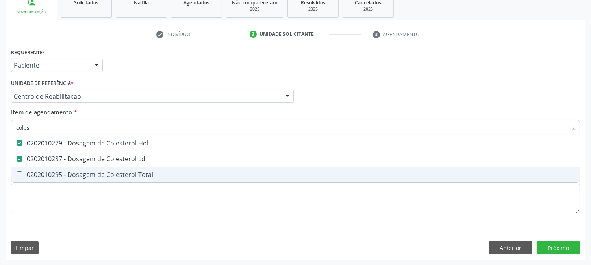
click at [31, 172] on div "0202010295 - Dosagem de Colesterol Total" at bounding box center [295, 175] width 559 height 6
checkbox Total "true"
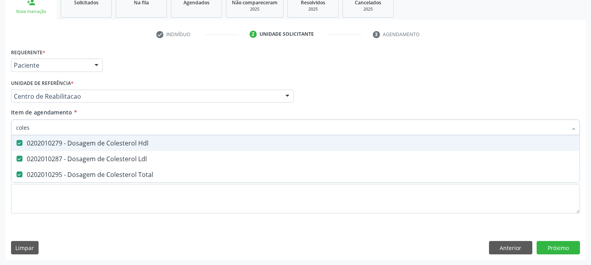
drag, startPoint x: 34, startPoint y: 126, endPoint x: 4, endPoint y: 127, distance: 30.0
click at [4, 127] on div "Acompanhamento Acompanhe a situação das marcações correntes e finalizadas Relat…" at bounding box center [295, 92] width 591 height 347
type input "t"
checkbox Hdl "false"
checkbox Ldl "false"
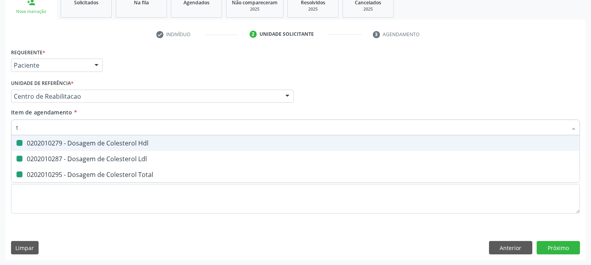
checkbox Total "false"
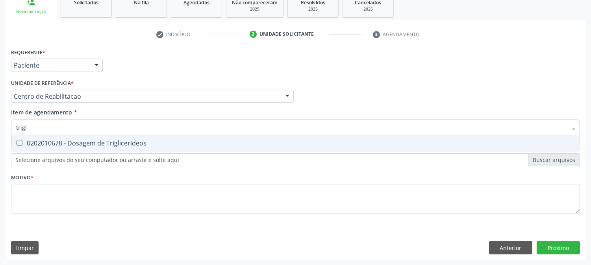
type input "trigli"
click at [23, 143] on div "0202010678 - Dosagem de Triglicerideos" at bounding box center [295, 143] width 559 height 6
checkbox Triglicerideos "true"
drag, startPoint x: 30, startPoint y: 129, endPoint x: 11, endPoint y: 125, distance: 19.6
click at [11, 125] on div "trigli" at bounding box center [295, 128] width 569 height 16
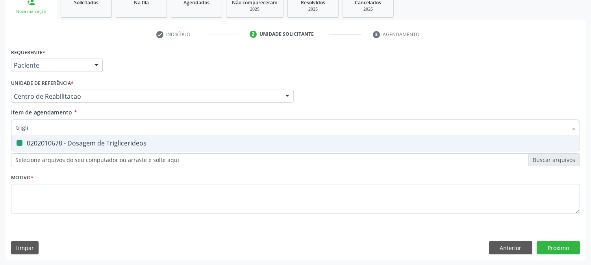
type input "u"
checkbox Triglicerideos "false"
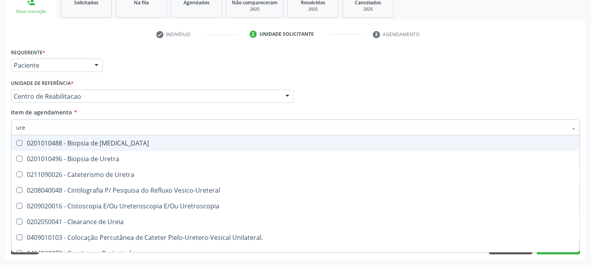
type input "urei"
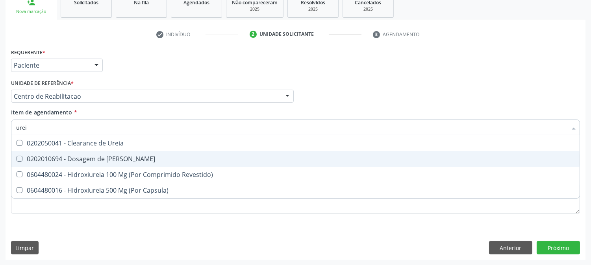
click at [63, 164] on span "0202010694 - Dosagem de Ureia" at bounding box center [295, 159] width 568 height 16
checkbox Ureia "true"
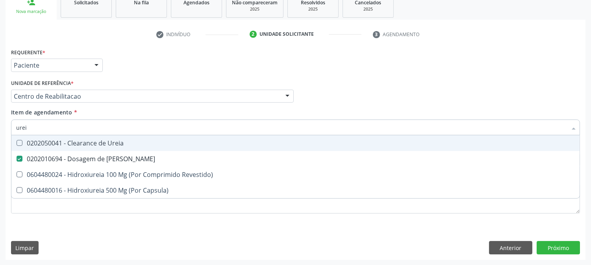
drag, startPoint x: 14, startPoint y: 122, endPoint x: 2, endPoint y: 123, distance: 11.4
click at [2, 123] on div "Acompanhamento Acompanhe a situação das marcações correntes e finalizadas Relat…" at bounding box center [295, 92] width 591 height 347
type input "c"
checkbox Ureia "false"
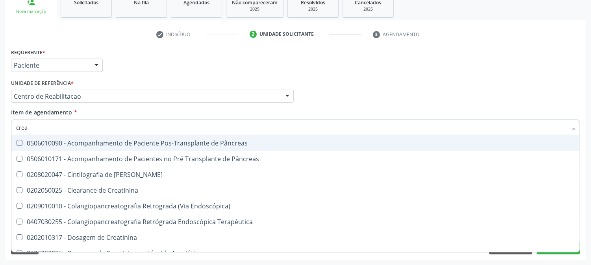
type input "creat"
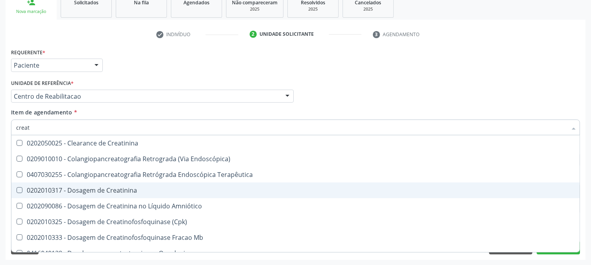
click at [82, 190] on div "0202010317 - Dosagem de Creatinina" at bounding box center [295, 190] width 559 height 6
checkbox Creatinina "true"
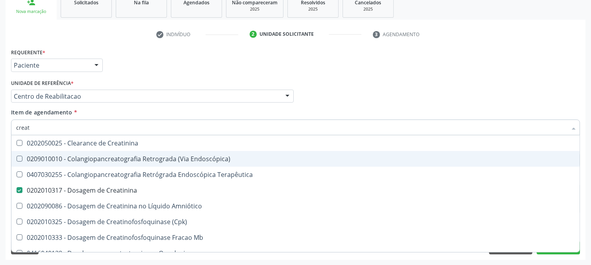
drag, startPoint x: 35, startPoint y: 125, endPoint x: 0, endPoint y: 129, distance: 34.9
click at [0, 129] on div "Acompanhamento Acompanhe a situação das marcações correntes e finalizadas Relat…" at bounding box center [295, 92] width 591 height 347
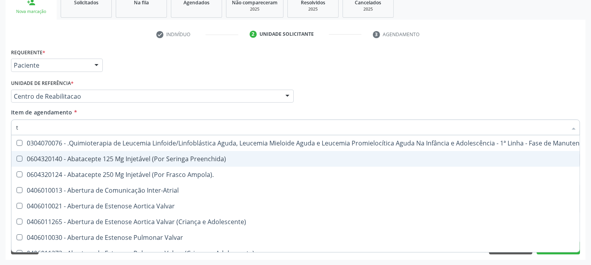
type input "tg"
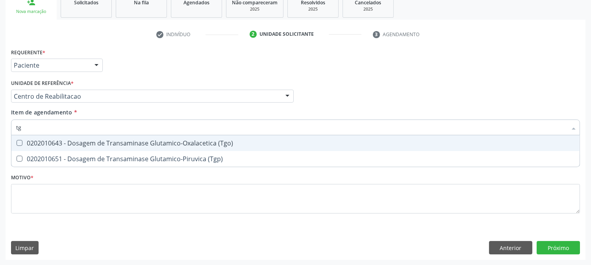
click at [29, 141] on div "0202010643 - Dosagem de Transaminase Glutamico-Oxalacetica (Tgo)" at bounding box center [295, 143] width 559 height 6
checkbox \(Tgo\) "true"
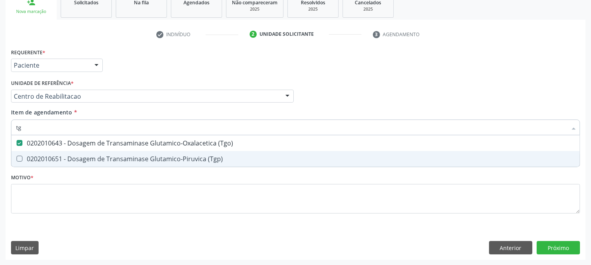
click at [31, 156] on div "0202010651 - Dosagem de Transaminase Glutamico-Piruvica (Tgp)" at bounding box center [295, 159] width 559 height 6
checkbox \(Tgp\) "true"
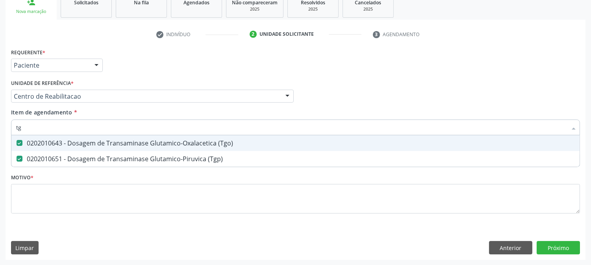
drag, startPoint x: 30, startPoint y: 123, endPoint x: 14, endPoint y: 126, distance: 16.0
click at [14, 126] on div "tg" at bounding box center [295, 128] width 569 height 16
type input "a"
checkbox \(Tgo\) "false"
checkbox \(Tgp\) "false"
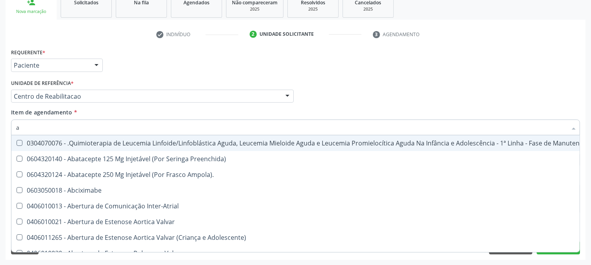
type input "ac"
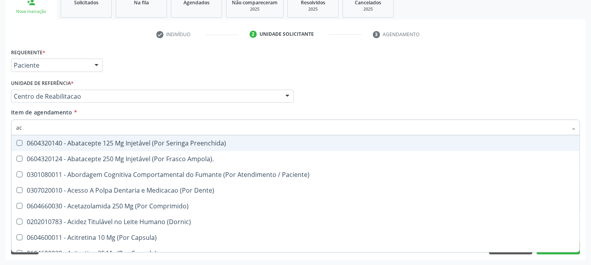
checkbox \(Tgo\) "true"
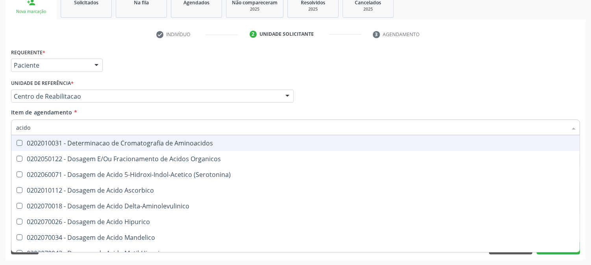
type input "acido u"
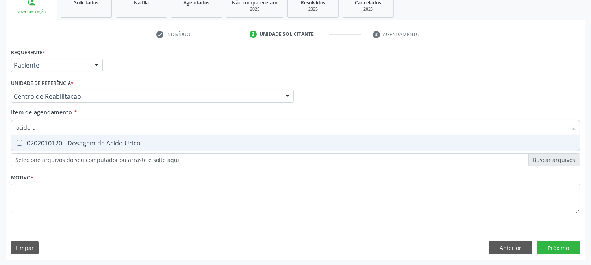
click at [47, 145] on div "0202010120 - Dosagem de Acido Urico" at bounding box center [295, 143] width 559 height 6
checkbox Urico "true"
drag, startPoint x: 42, startPoint y: 131, endPoint x: 8, endPoint y: 127, distance: 34.1
click at [8, 127] on div "Requerente * Paciente Profissional de Saúde Paciente Nenhum resultado encontrad…" at bounding box center [296, 153] width 580 height 214
type input "urin"
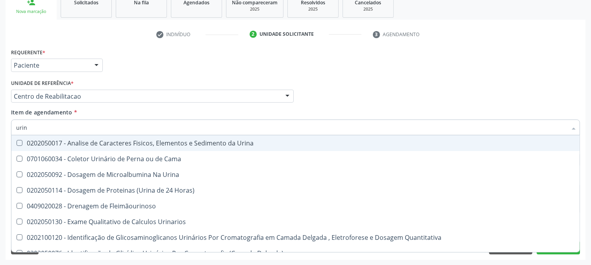
checkbox Urina "false"
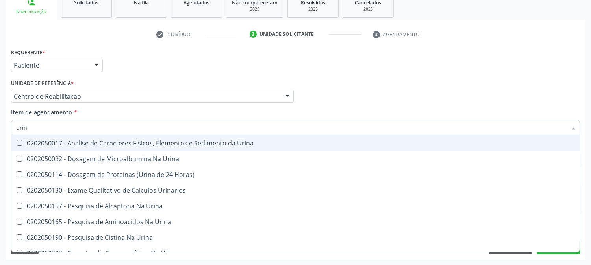
type input "urina"
click at [37, 145] on div "0202050017 - Analise de Caracteres Fisicos, Elementos e Sedimento da Urina" at bounding box center [295, 143] width 559 height 6
checkbox Urina "true"
click at [0, 131] on div "Acompanhamento Acompanhe a situação das marcações correntes e finalizadas Relat…" at bounding box center [295, 92] width 591 height 347
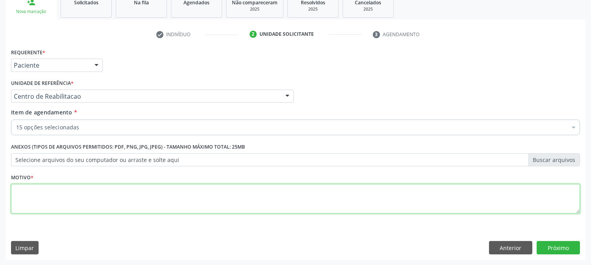
click at [123, 206] on textarea at bounding box center [295, 199] width 569 height 30
type textarea "."
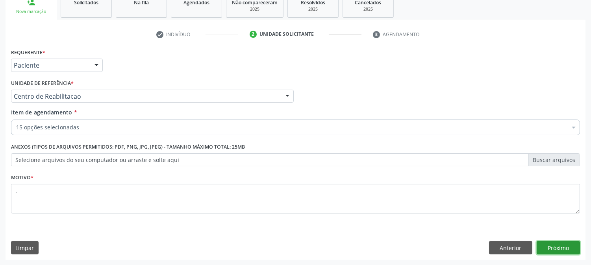
click at [545, 247] on button "Próximo" at bounding box center [558, 247] width 43 height 13
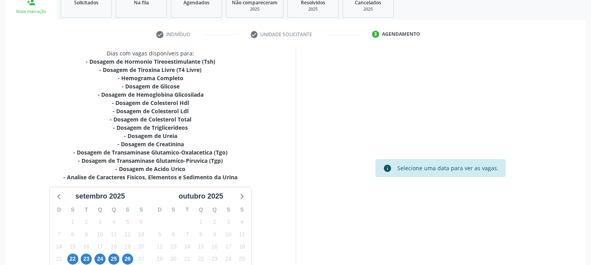
scroll to position [192, 0]
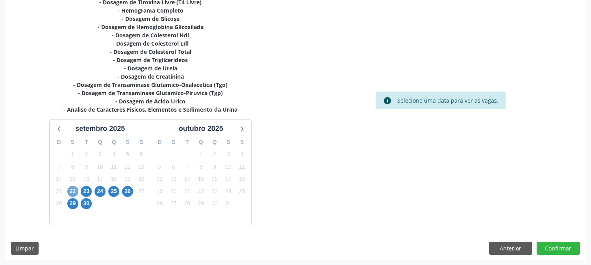
click at [72, 191] on span "22" at bounding box center [72, 191] width 11 height 11
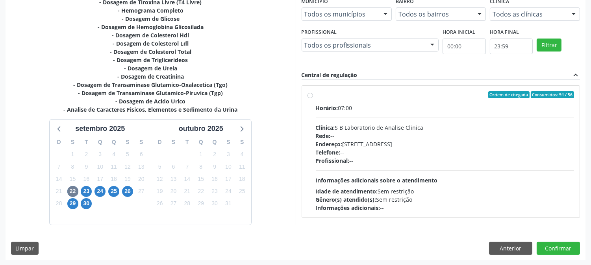
click at [435, 172] on div "Horário: 07:00 Clínica: S B Laboratorio de Analise Clinica Rede: -- Endereço: C…" at bounding box center [445, 158] width 259 height 108
click at [313, 98] on input "Ordem de chegada Consumidos: 54 / 56 Horário: 07:00 Clínica: S B Laboratorio de…" at bounding box center [311, 94] width 6 height 7
radio input "true"
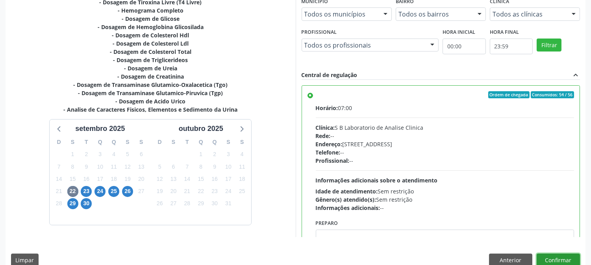
click at [547, 257] on button "Confirmar" at bounding box center [558, 260] width 43 height 13
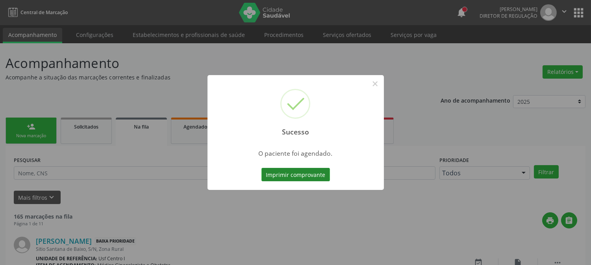
click at [310, 178] on button "Imprimir comprovante" at bounding box center [296, 174] width 69 height 13
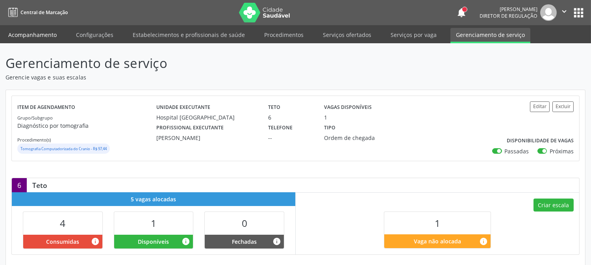
click at [51, 32] on link "Acompanhamento" at bounding box center [32, 35] width 59 height 14
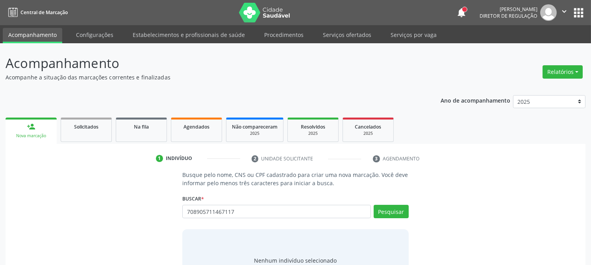
type input "708905711467117"
